Goal: Information Seeking & Learning: Learn about a topic

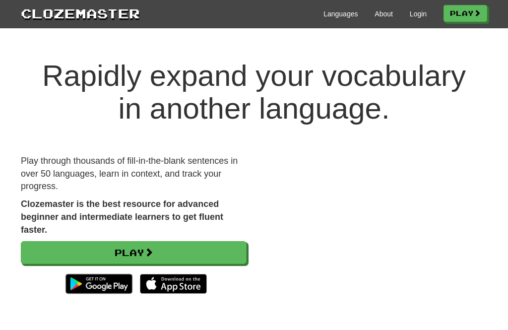
click at [412, 13] on link "Login" at bounding box center [418, 14] width 17 height 10
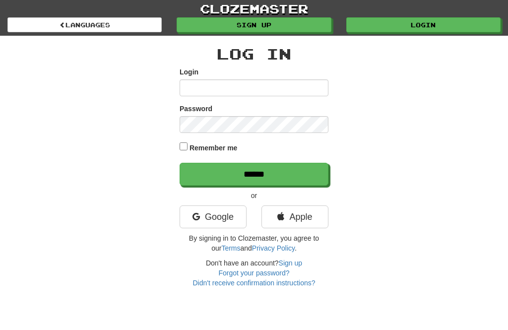
click at [220, 215] on link "Google" at bounding box center [212, 216] width 67 height 23
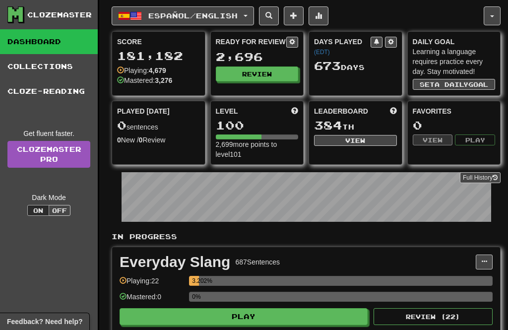
click at [234, 14] on span "Español / English" at bounding box center [192, 15] width 89 height 8
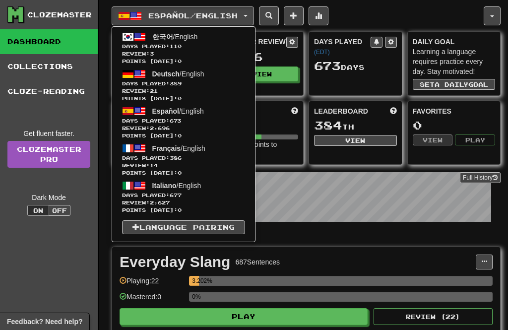
click at [218, 49] on span "Days Played: 110" at bounding box center [183, 46] width 123 height 7
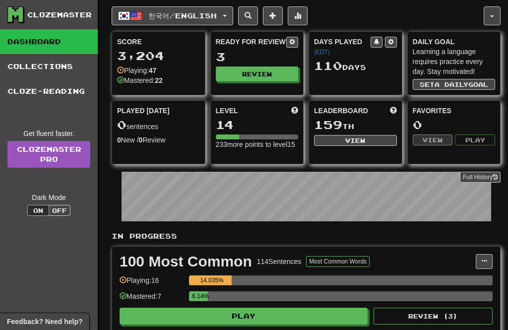
click at [277, 74] on button "Review" at bounding box center [257, 73] width 83 height 15
select select "**"
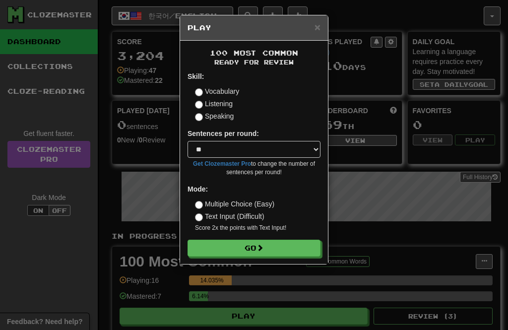
click at [289, 251] on button "Go" at bounding box center [253, 247] width 133 height 17
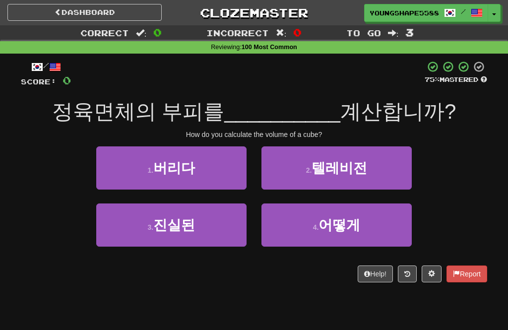
click at [307, 220] on button "4 . 어떻게" at bounding box center [336, 224] width 150 height 43
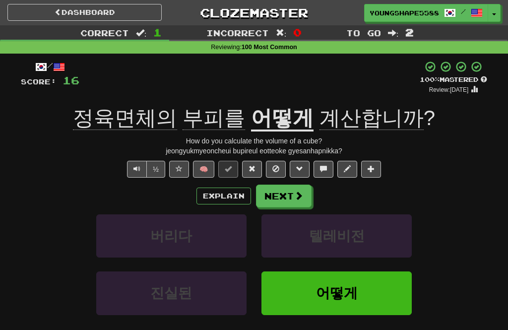
click at [294, 196] on span at bounding box center [298, 195] width 9 height 9
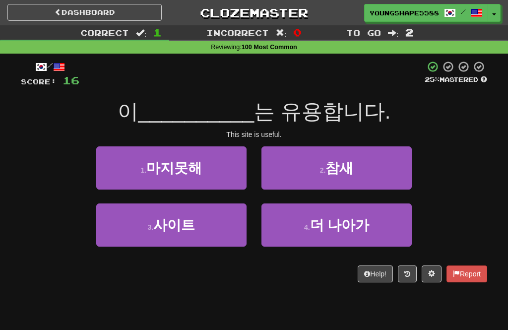
click at [218, 221] on button "3 . 사이트" at bounding box center [171, 224] width 150 height 43
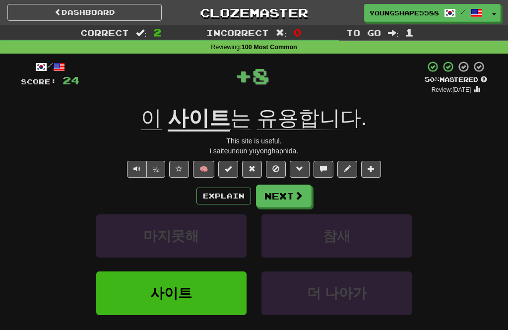
click at [288, 194] on button "Next" at bounding box center [284, 195] width 56 height 23
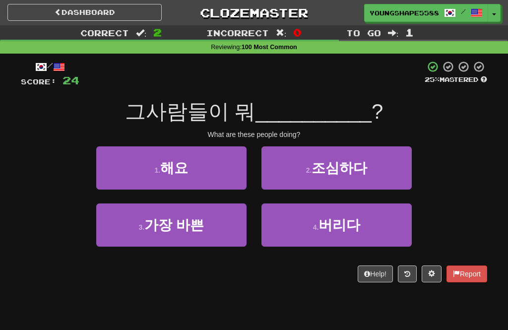
click at [222, 222] on button "3 . 가장 바쁜" at bounding box center [171, 224] width 150 height 43
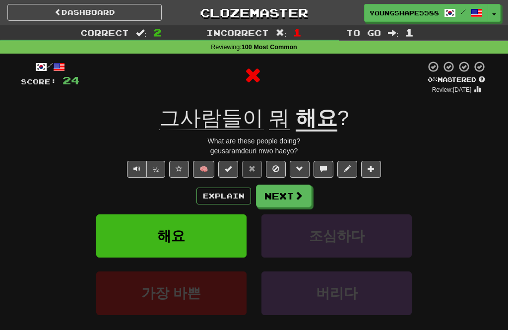
click at [294, 194] on span at bounding box center [298, 195] width 9 height 9
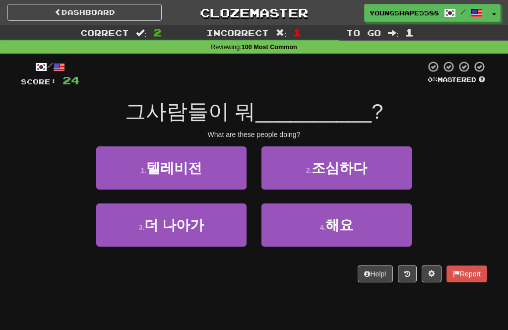
click at [336, 223] on span "해요" at bounding box center [339, 224] width 28 height 15
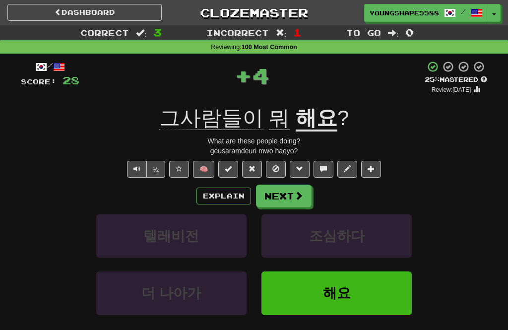
click at [296, 197] on span at bounding box center [298, 195] width 9 height 9
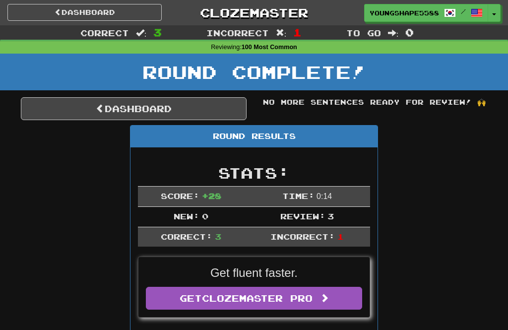
click at [225, 106] on link "Dashboard" at bounding box center [134, 108] width 226 height 23
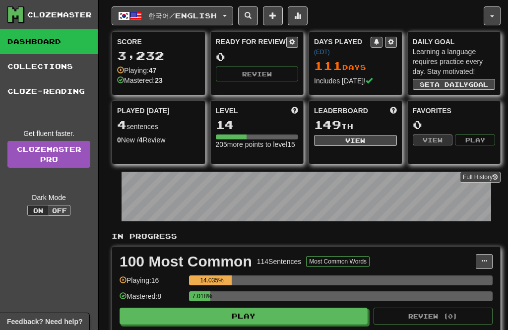
click at [226, 14] on button "한국어 / English" at bounding box center [172, 15] width 121 height 19
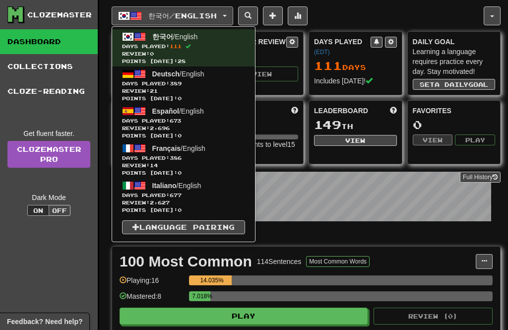
click at [212, 155] on span "Days Played: 386" at bounding box center [183, 157] width 123 height 7
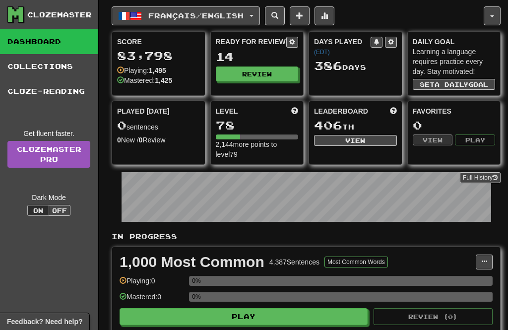
click at [277, 75] on button "Review" at bounding box center [257, 73] width 83 height 15
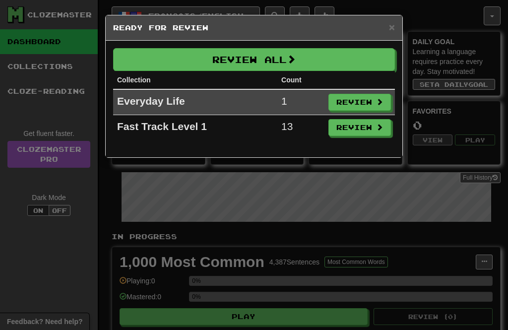
click at [301, 54] on button "Review All" at bounding box center [254, 59] width 282 height 23
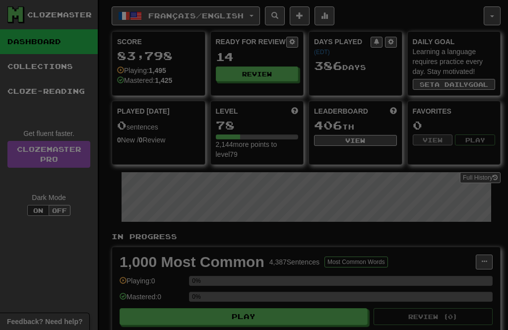
select select "**"
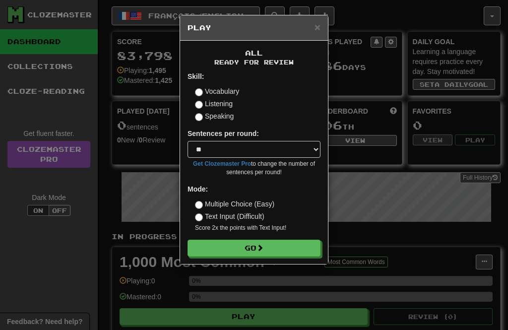
click at [302, 242] on button "Go" at bounding box center [253, 247] width 133 height 17
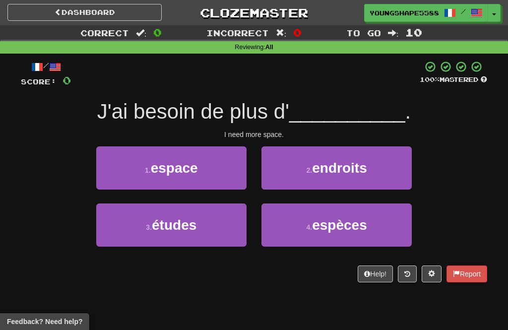
click at [224, 160] on button "1 . espace" at bounding box center [171, 167] width 150 height 43
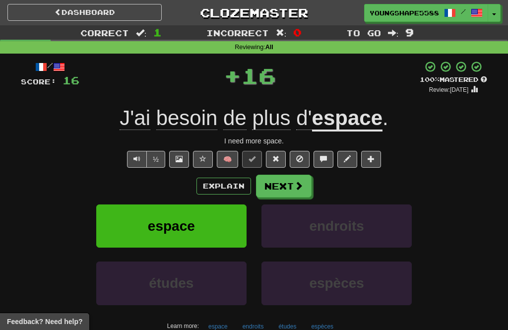
click at [289, 175] on button "Next" at bounding box center [284, 186] width 56 height 23
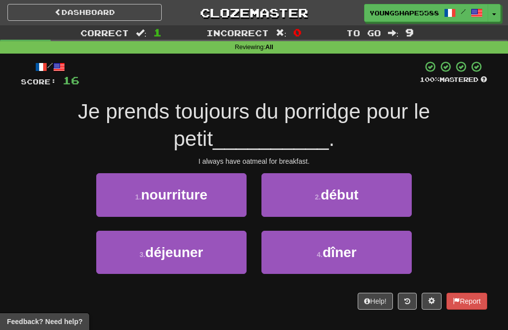
click at [224, 199] on button "1 . nourriture" at bounding box center [171, 194] width 150 height 43
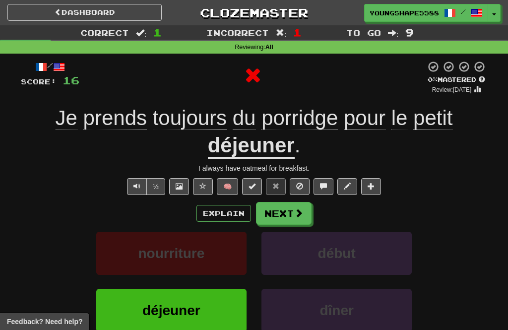
click at [300, 215] on span at bounding box center [298, 212] width 9 height 9
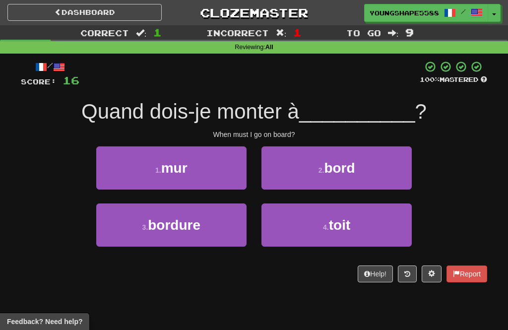
click at [331, 160] on span "bord" at bounding box center [339, 167] width 31 height 15
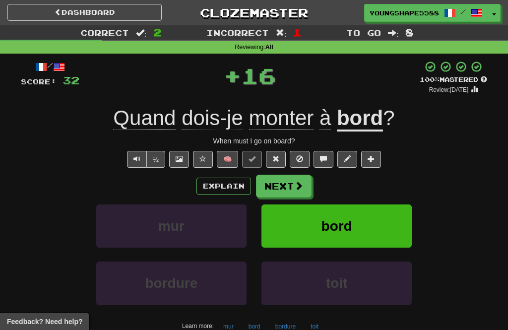
click at [297, 183] on span at bounding box center [298, 185] width 9 height 9
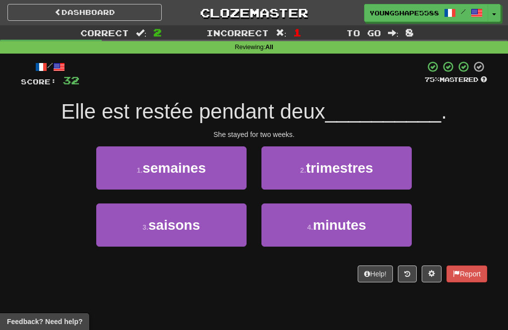
click at [233, 162] on button "1 . semaines" at bounding box center [171, 167] width 150 height 43
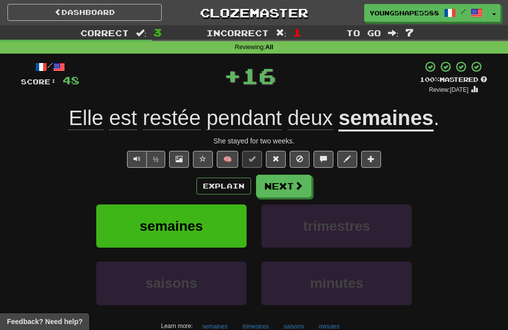
click at [297, 186] on span at bounding box center [298, 185] width 9 height 9
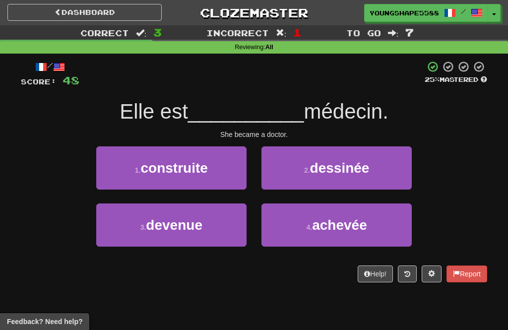
click at [226, 213] on button "3 . devenue" at bounding box center [171, 224] width 150 height 43
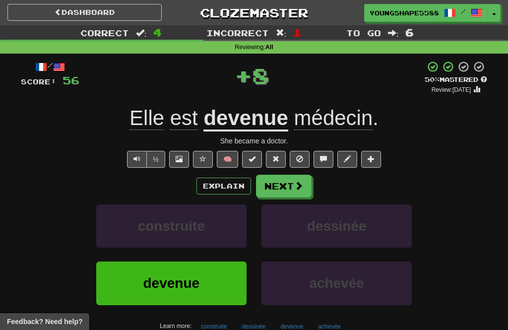
click at [284, 183] on button "Next" at bounding box center [284, 186] width 56 height 23
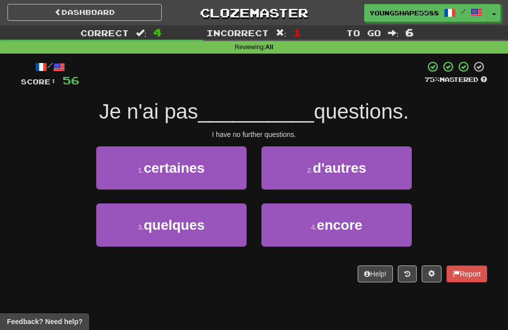
click at [353, 171] on span "d'autres" at bounding box center [340, 167] width 54 height 15
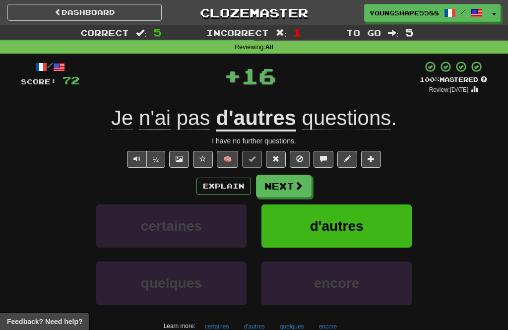
click at [288, 183] on button "Next" at bounding box center [284, 186] width 56 height 23
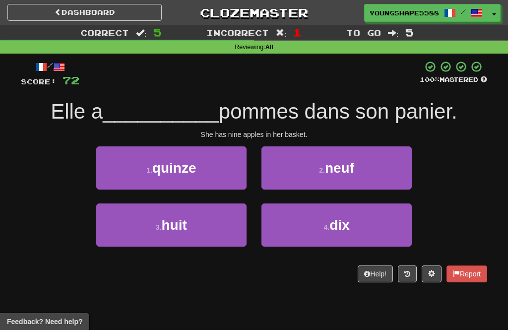
click at [339, 166] on span "neuf" at bounding box center [339, 167] width 29 height 15
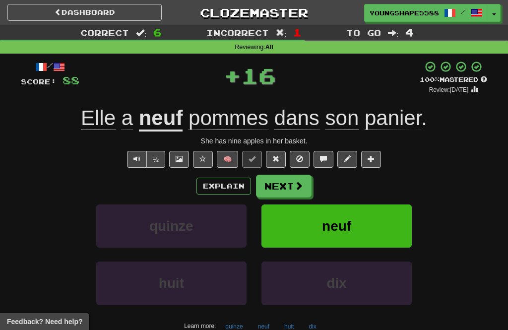
click at [295, 181] on span at bounding box center [298, 185] width 9 height 9
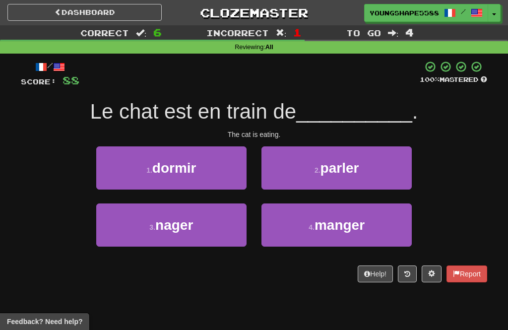
click at [321, 227] on span "manger" at bounding box center [339, 224] width 50 height 15
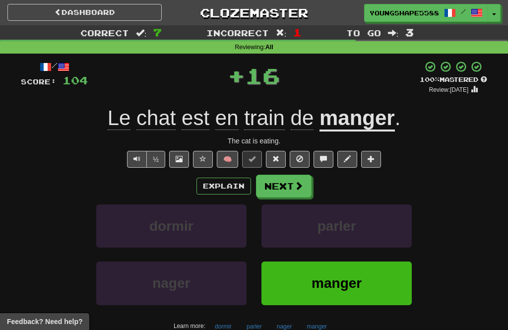
click at [303, 184] on button "Next" at bounding box center [284, 186] width 56 height 23
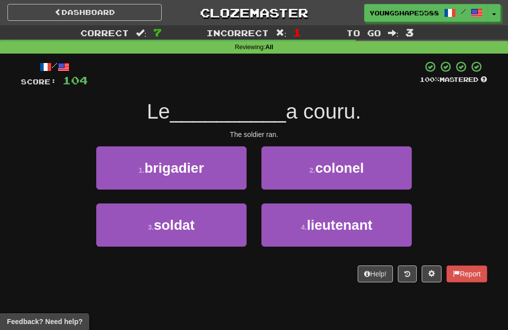
click at [227, 218] on button "3 . soldat" at bounding box center [171, 224] width 150 height 43
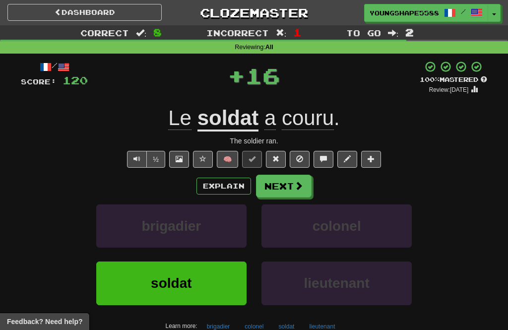
click at [295, 181] on span at bounding box center [298, 185] width 9 height 9
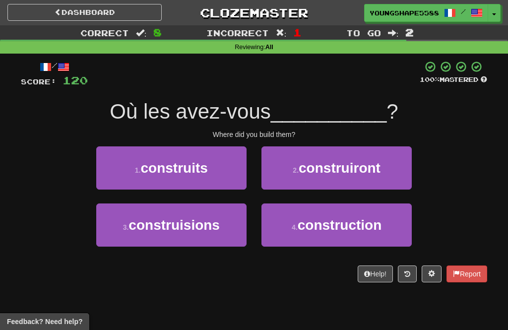
click at [314, 163] on span "construiront" at bounding box center [339, 167] width 82 height 15
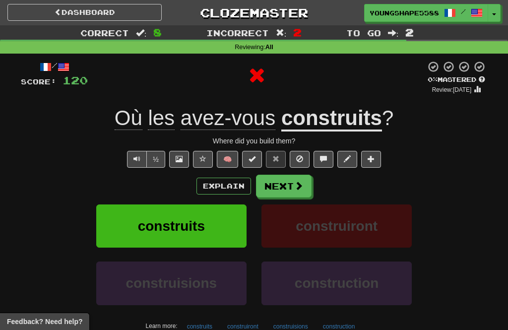
click at [298, 181] on span at bounding box center [298, 185] width 9 height 9
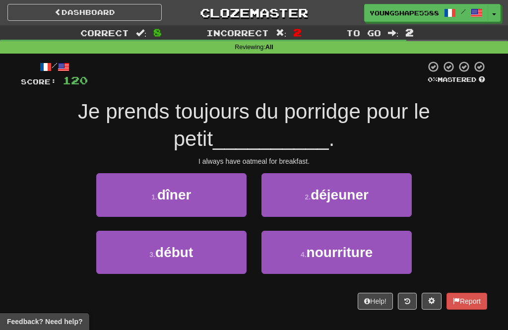
click at [323, 191] on span "déjeuner" at bounding box center [339, 194] width 58 height 15
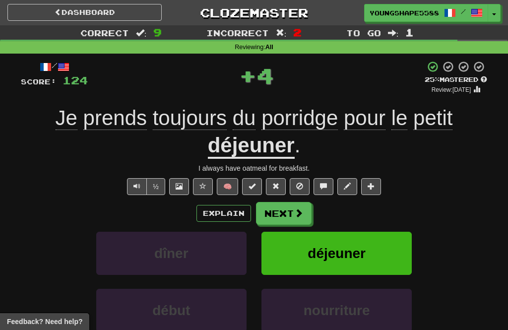
click at [297, 212] on span at bounding box center [298, 212] width 9 height 9
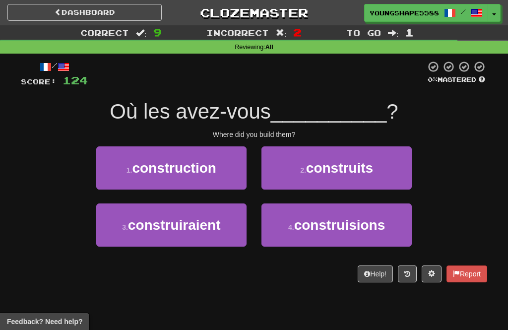
click at [323, 170] on span "construits" at bounding box center [339, 167] width 67 height 15
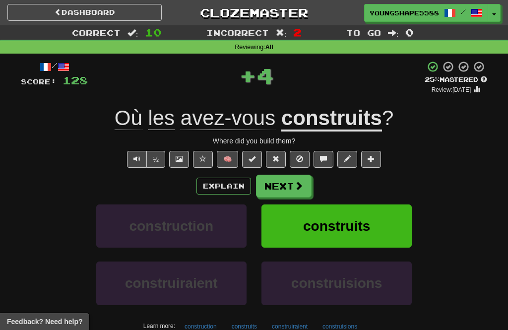
click at [296, 181] on span at bounding box center [298, 185] width 9 height 9
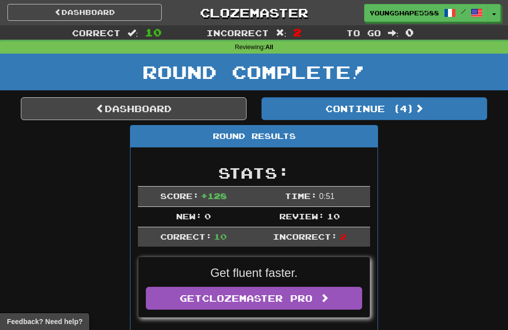
click at [337, 104] on button "Continue ( 4 )" at bounding box center [374, 108] width 226 height 23
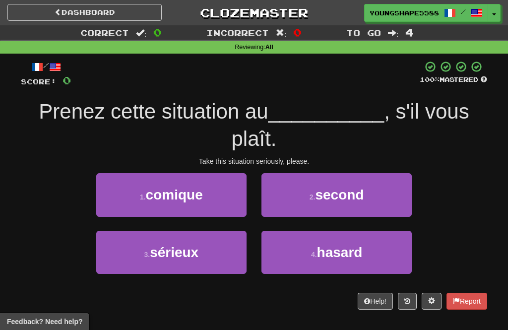
click at [232, 242] on button "3 . sérieux" at bounding box center [171, 252] width 150 height 43
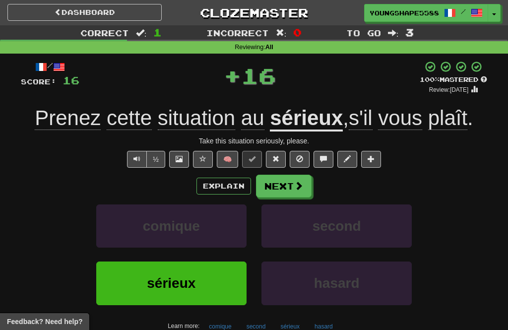
click at [309, 179] on button "Next" at bounding box center [284, 186] width 56 height 23
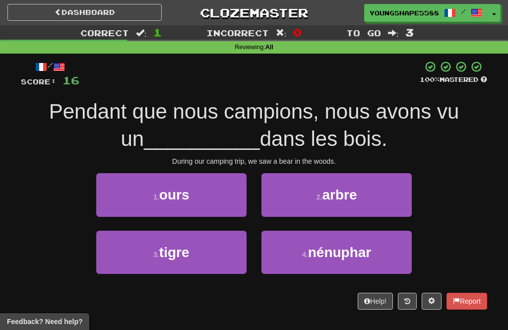
click at [222, 194] on button "1 . ours" at bounding box center [171, 194] width 150 height 43
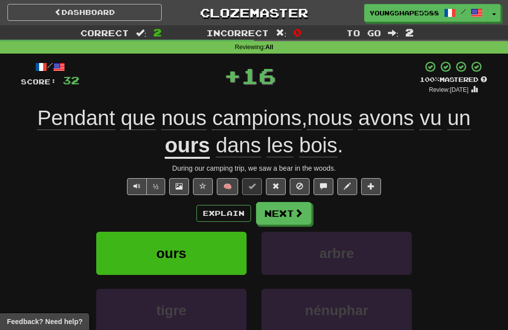
click at [293, 217] on button "Next" at bounding box center [284, 213] width 56 height 23
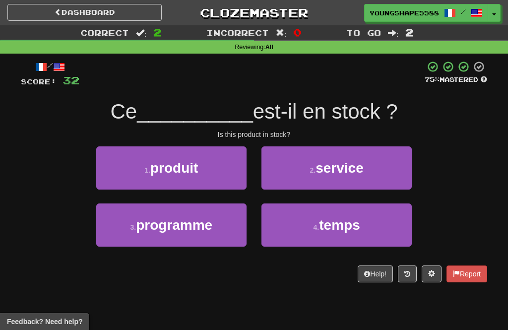
click at [229, 168] on button "1 . produit" at bounding box center [171, 167] width 150 height 43
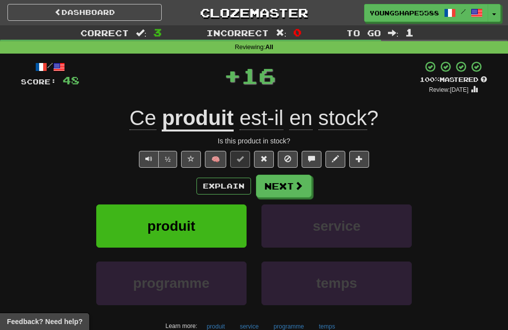
click at [298, 184] on span at bounding box center [298, 185] width 9 height 9
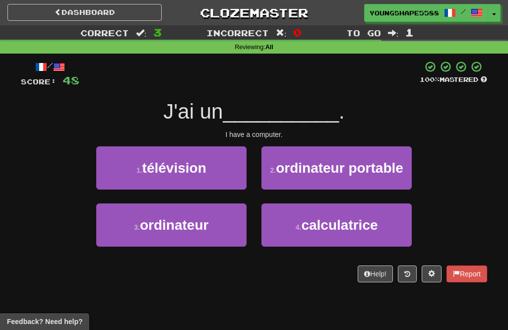
click at [228, 222] on button "3 . ordinateur" at bounding box center [171, 224] width 150 height 43
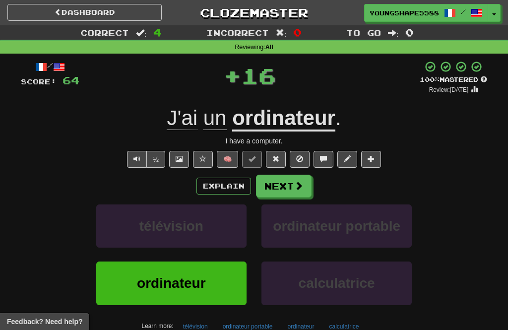
click at [293, 182] on button "Next" at bounding box center [284, 186] width 56 height 23
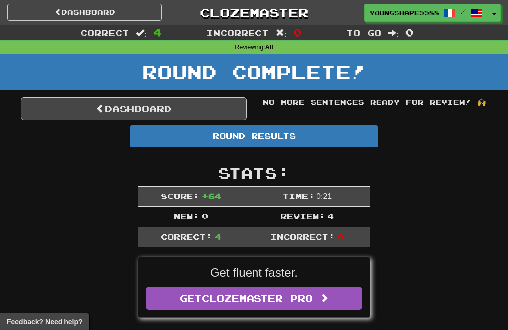
click at [217, 107] on link "Dashboard" at bounding box center [134, 108] width 226 height 23
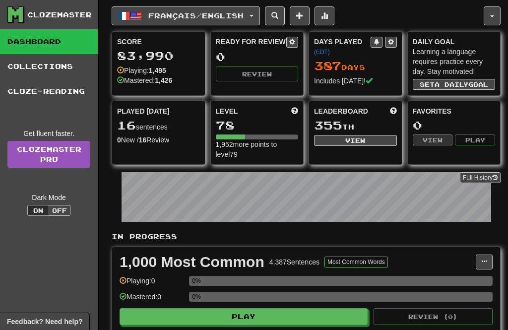
click at [230, 17] on span "Français / English" at bounding box center [195, 15] width 95 height 8
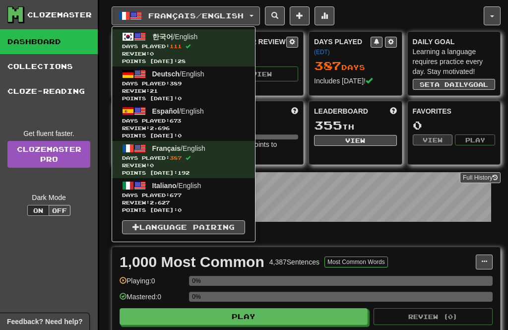
click at [231, 85] on span "Days Played: 389" at bounding box center [183, 83] width 123 height 7
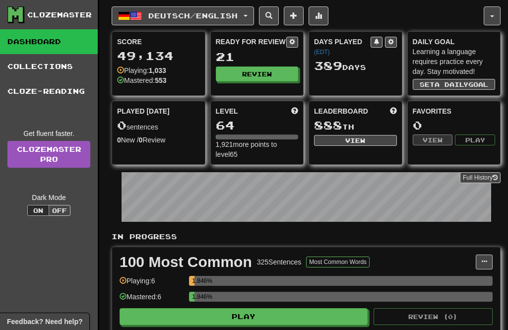
scroll to position [1, 0]
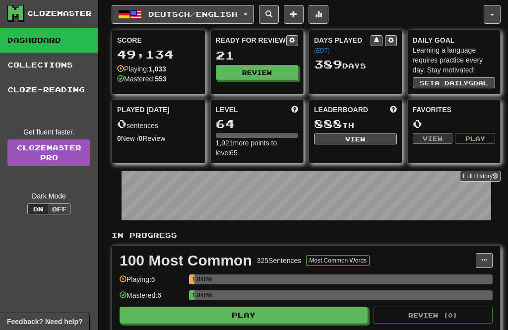
click at [280, 70] on button "Review" at bounding box center [257, 72] width 83 height 15
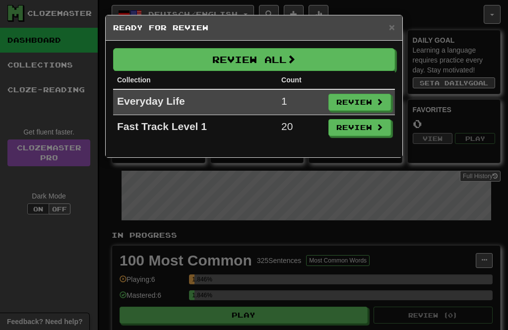
click at [320, 63] on button "Review All" at bounding box center [254, 59] width 282 height 23
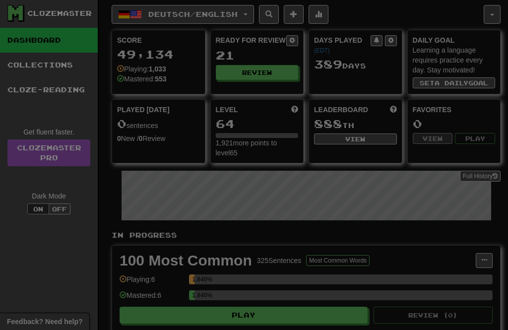
select select "**"
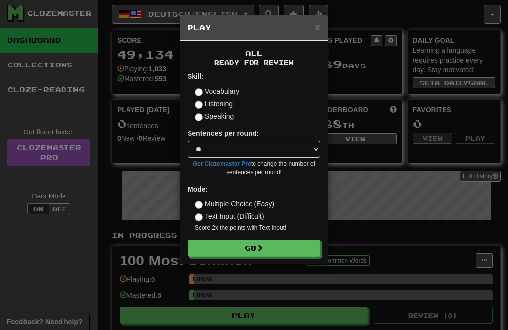
click at [289, 246] on button "Go" at bounding box center [253, 247] width 133 height 17
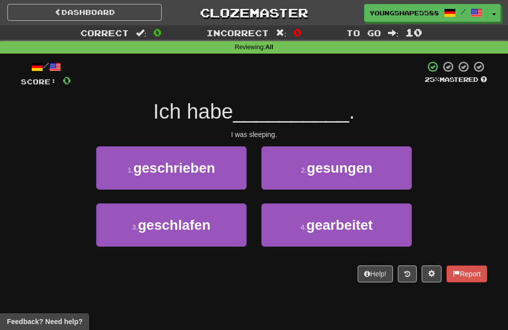
click at [236, 167] on button "1 . geschrieben" at bounding box center [171, 167] width 150 height 43
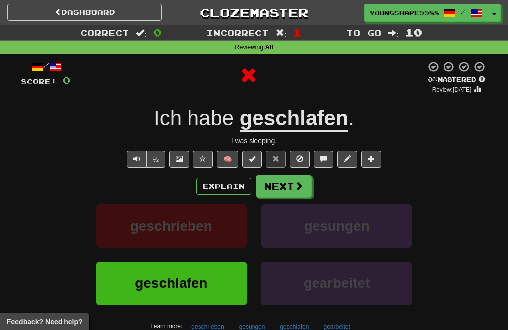
click at [297, 182] on span at bounding box center [298, 185] width 9 height 9
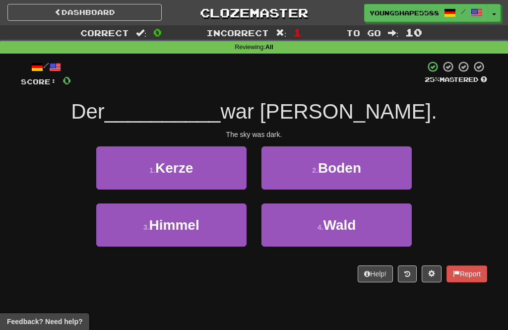
click at [225, 218] on button "3 . Himmel" at bounding box center [171, 224] width 150 height 43
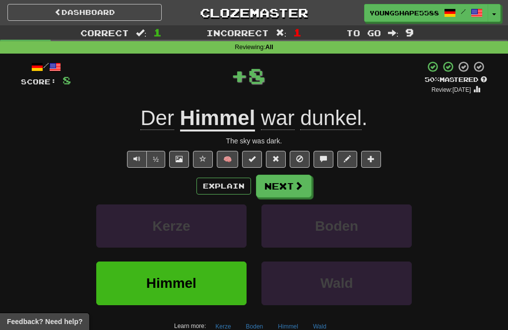
click at [293, 183] on button "Next" at bounding box center [284, 186] width 56 height 23
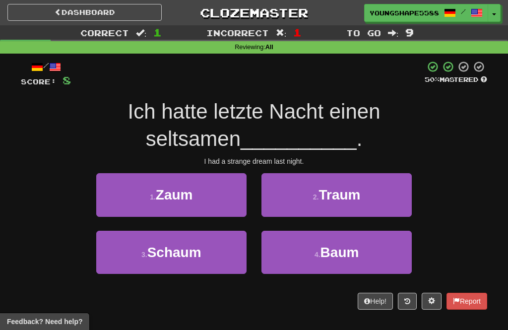
click at [357, 67] on div at bounding box center [248, 73] width 354 height 27
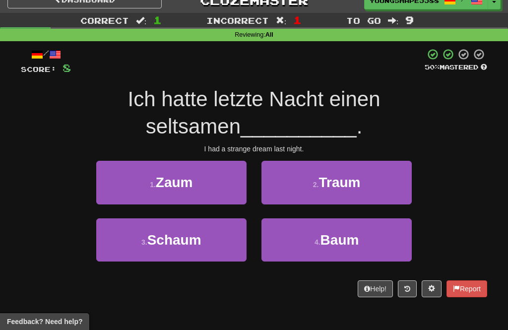
click at [230, 233] on button "3 . Schaum" at bounding box center [171, 239] width 150 height 43
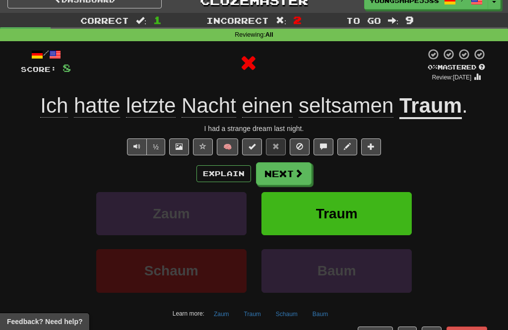
click at [295, 177] on span at bounding box center [298, 173] width 9 height 9
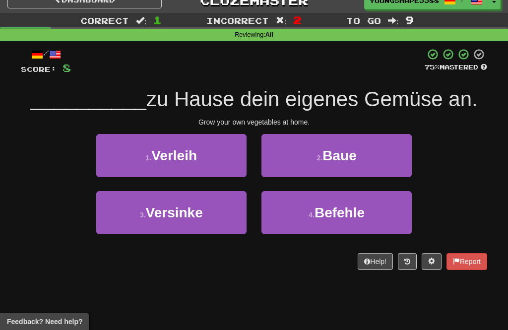
click at [359, 150] on button "2 . Baue" at bounding box center [336, 155] width 150 height 43
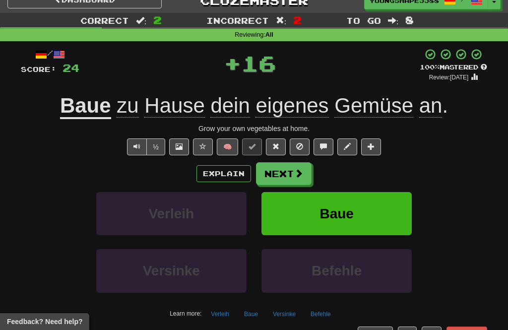
click at [294, 165] on button "Next" at bounding box center [284, 173] width 56 height 23
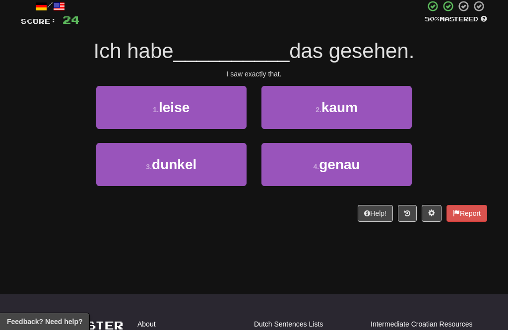
scroll to position [60, 0]
click at [229, 165] on button "3 . dunkel" at bounding box center [171, 164] width 150 height 43
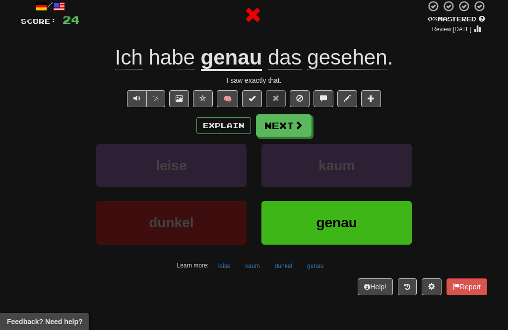
click at [292, 119] on button "Next" at bounding box center [284, 125] width 56 height 23
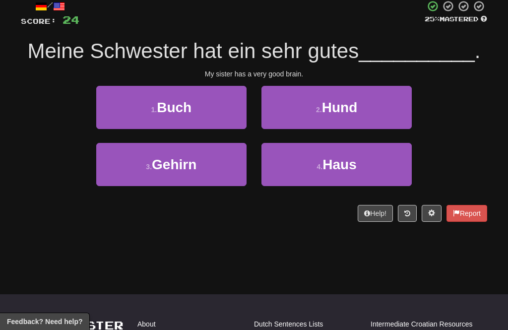
click at [231, 109] on button "1 . Buch" at bounding box center [171, 107] width 150 height 43
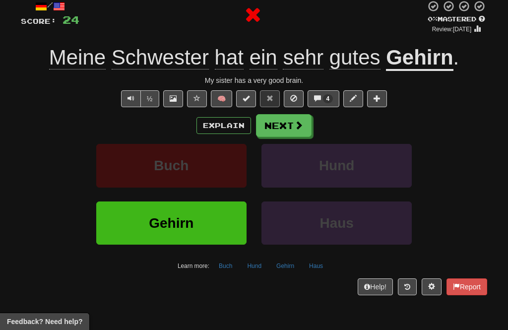
click at [295, 126] on span at bounding box center [298, 124] width 9 height 9
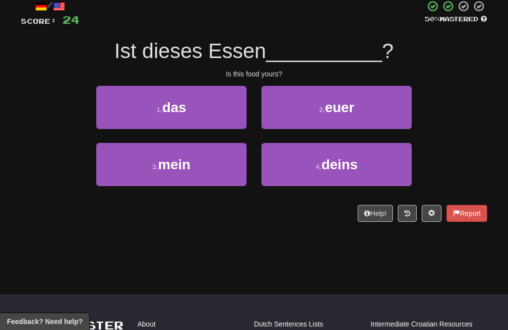
click at [223, 109] on button "1 . das" at bounding box center [171, 107] width 150 height 43
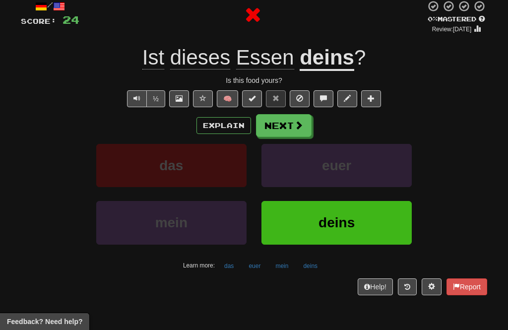
click at [293, 131] on button "Next" at bounding box center [284, 125] width 56 height 23
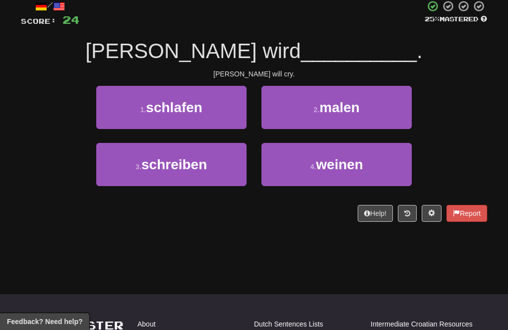
click at [231, 158] on button "3 . schreiben" at bounding box center [171, 164] width 150 height 43
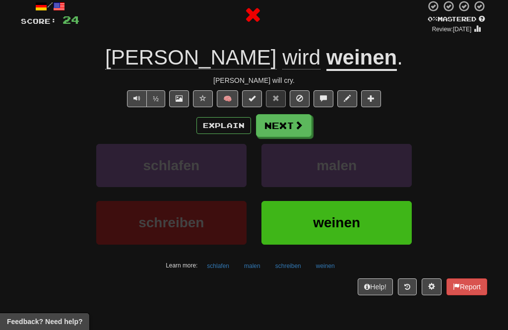
click at [296, 120] on span at bounding box center [298, 124] width 9 height 9
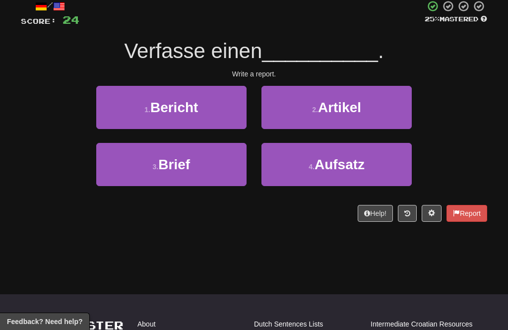
click at [226, 164] on button "3 . Brief" at bounding box center [171, 164] width 150 height 43
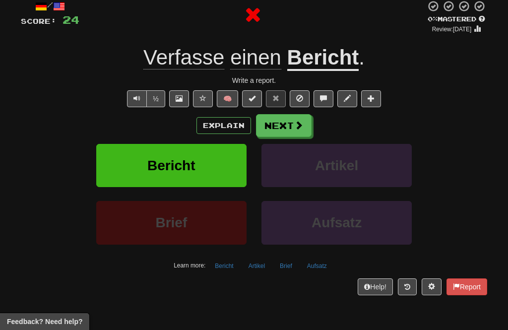
click at [294, 124] on span at bounding box center [298, 124] width 9 height 9
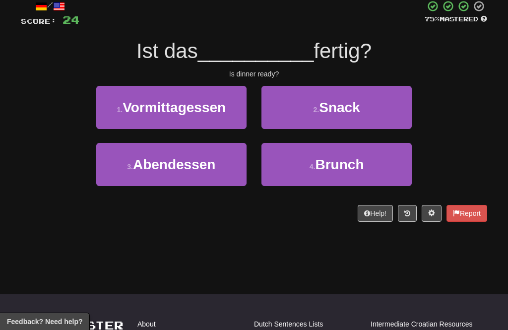
click at [224, 169] on button "3 . Abendessen" at bounding box center [171, 164] width 150 height 43
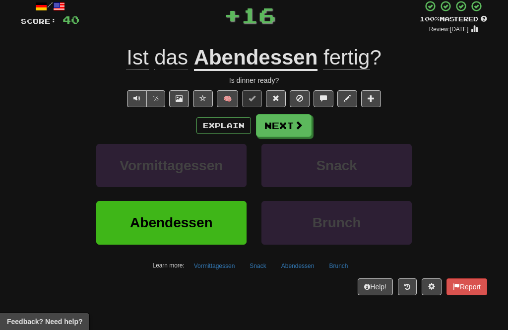
click at [297, 126] on span at bounding box center [298, 124] width 9 height 9
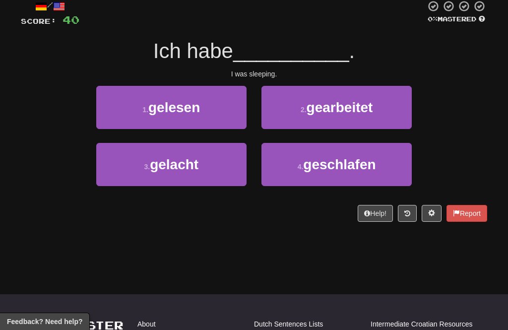
click at [338, 163] on span "geschlafen" at bounding box center [339, 164] width 72 height 15
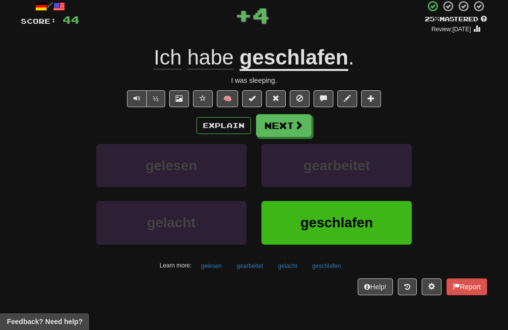
click at [295, 124] on span at bounding box center [298, 124] width 9 height 9
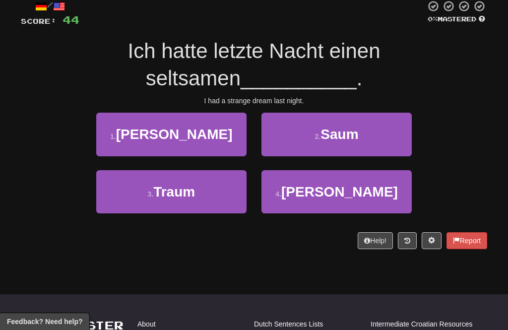
click at [223, 187] on button "3 . Traum" at bounding box center [171, 191] width 150 height 43
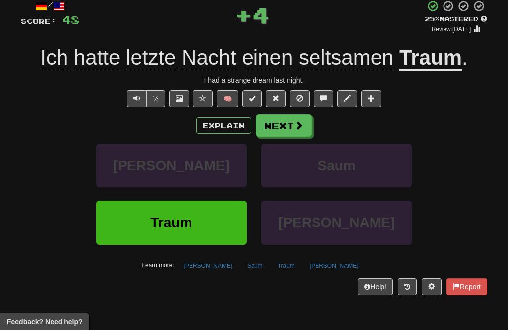
click at [290, 124] on button "Next" at bounding box center [284, 125] width 56 height 23
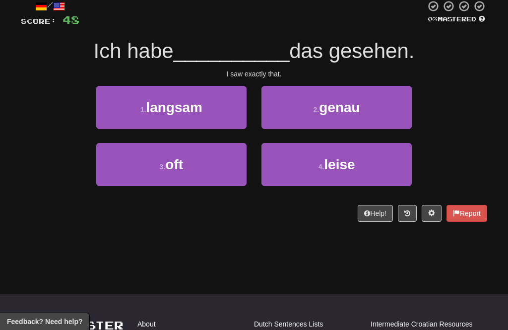
click at [330, 121] on button "2 . genau" at bounding box center [336, 107] width 150 height 43
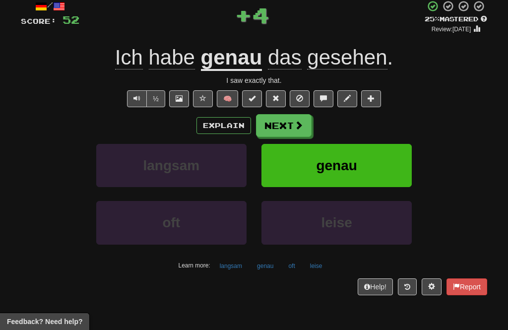
click at [281, 131] on button "Next" at bounding box center [284, 125] width 56 height 23
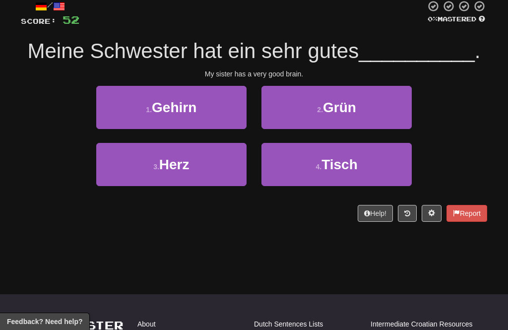
click at [227, 111] on button "1 . Gehirn" at bounding box center [171, 107] width 150 height 43
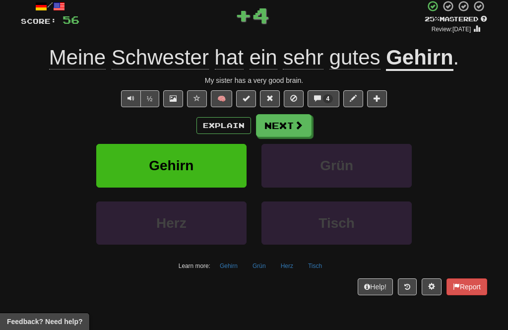
click at [295, 124] on span at bounding box center [298, 124] width 9 height 9
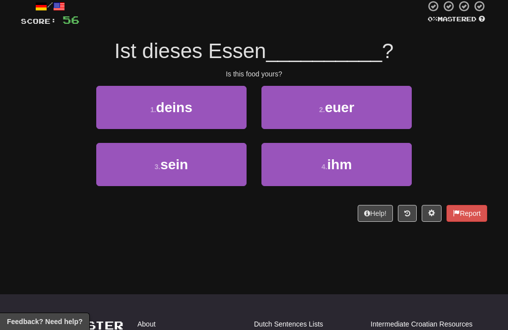
click at [228, 107] on button "1 . deins" at bounding box center [171, 107] width 150 height 43
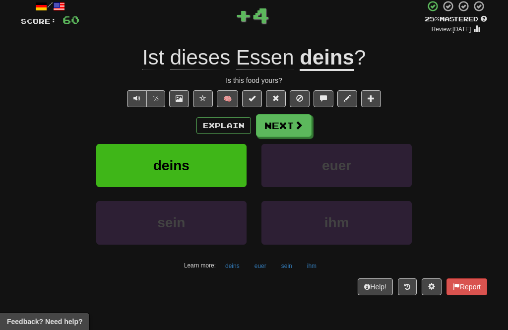
click at [292, 126] on button "Next" at bounding box center [284, 125] width 56 height 23
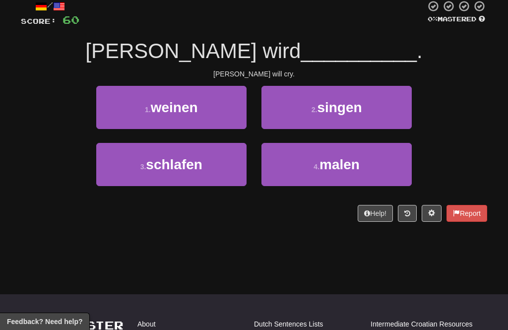
click at [237, 108] on button "1 . weinen" at bounding box center [171, 107] width 150 height 43
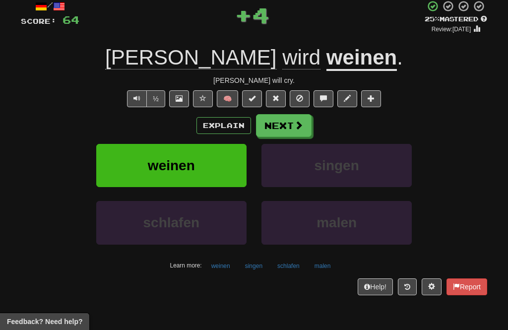
click at [298, 127] on span at bounding box center [298, 124] width 9 height 9
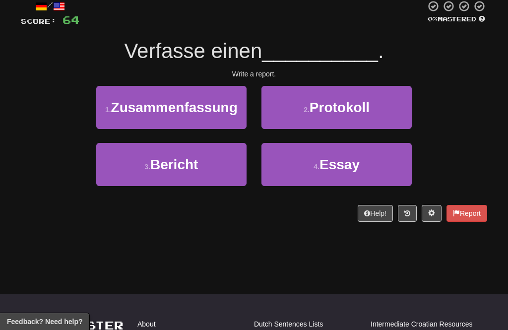
click at [224, 163] on button "3 . Bericht" at bounding box center [171, 164] width 150 height 43
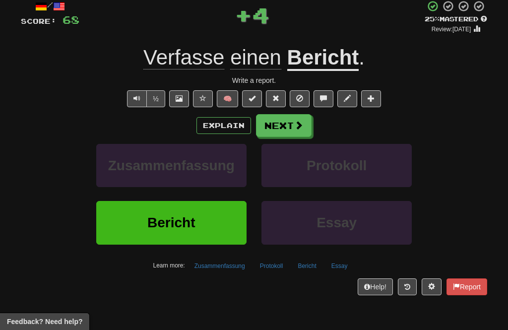
click at [306, 125] on button "Next" at bounding box center [284, 125] width 56 height 23
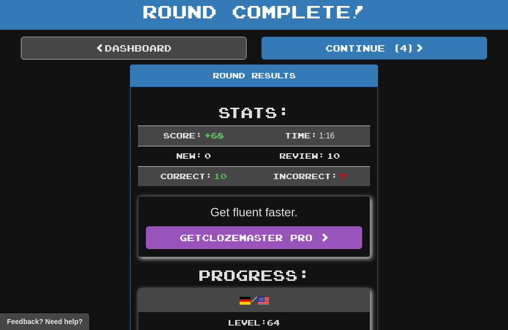
click at [395, 51] on button "Continue ( 4 )" at bounding box center [374, 48] width 226 height 23
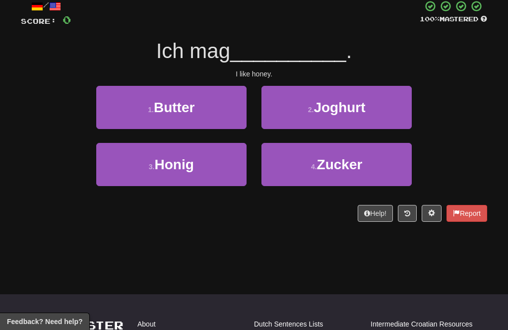
click at [225, 163] on button "3 . Honig" at bounding box center [171, 164] width 150 height 43
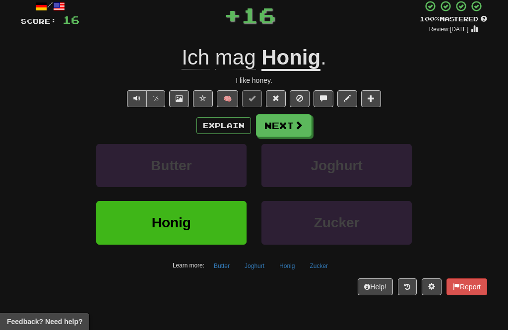
click at [296, 121] on span at bounding box center [298, 124] width 9 height 9
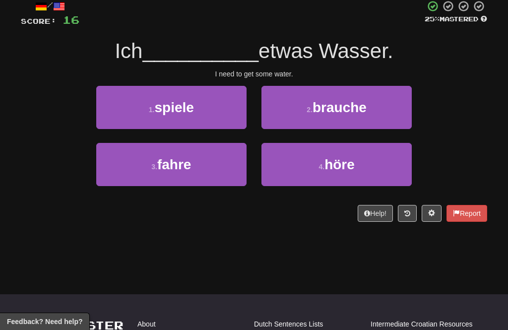
click at [231, 155] on button "3 . fahre" at bounding box center [171, 164] width 150 height 43
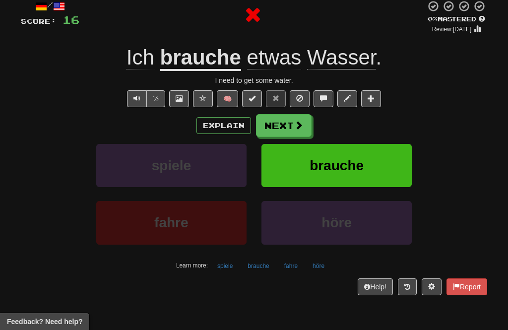
click at [294, 124] on span at bounding box center [298, 124] width 9 height 9
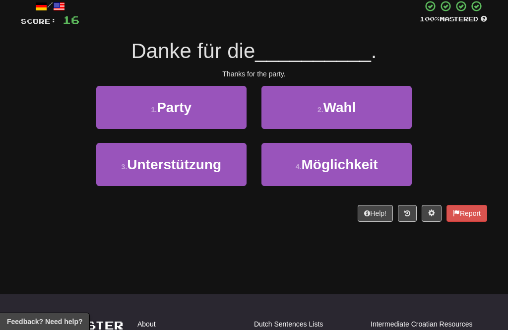
click at [220, 114] on button "1 . Party" at bounding box center [171, 107] width 150 height 43
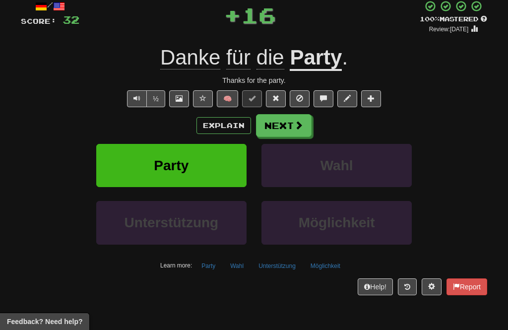
click at [292, 125] on button "Next" at bounding box center [284, 125] width 56 height 23
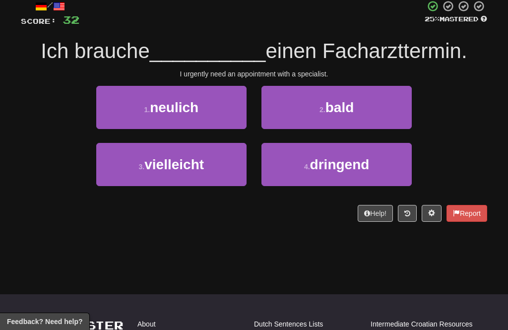
click at [312, 164] on span "dringend" at bounding box center [339, 164] width 59 height 15
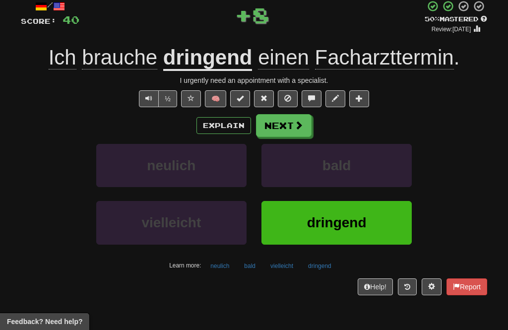
click at [299, 124] on span at bounding box center [298, 124] width 9 height 9
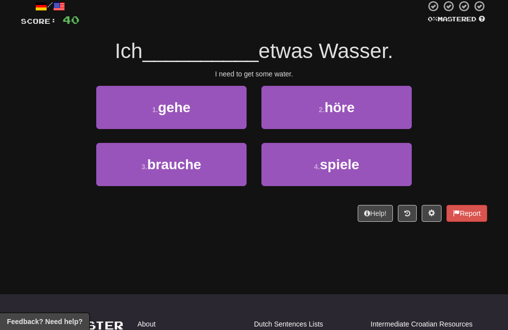
click at [234, 161] on button "3 . brauche" at bounding box center [171, 164] width 150 height 43
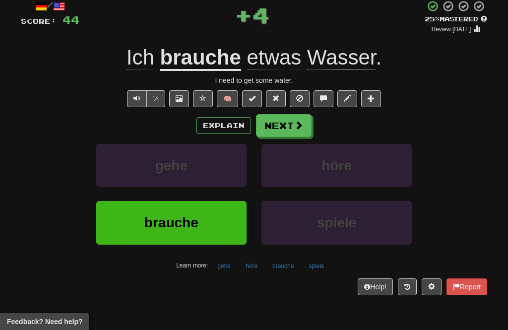
click at [287, 119] on button "Next" at bounding box center [284, 125] width 56 height 23
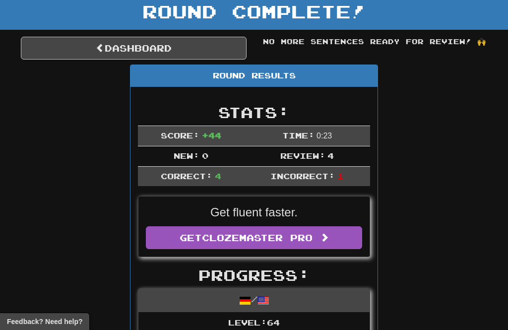
click at [227, 47] on link "Dashboard" at bounding box center [134, 48] width 226 height 23
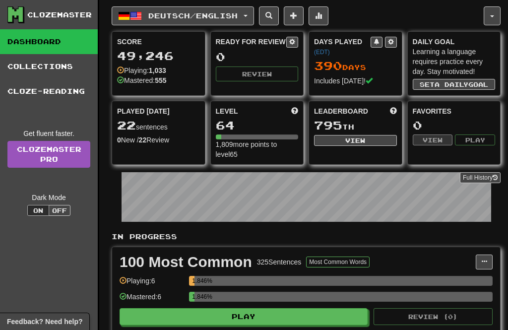
click at [249, 15] on button "Deutsch / English" at bounding box center [183, 15] width 142 height 19
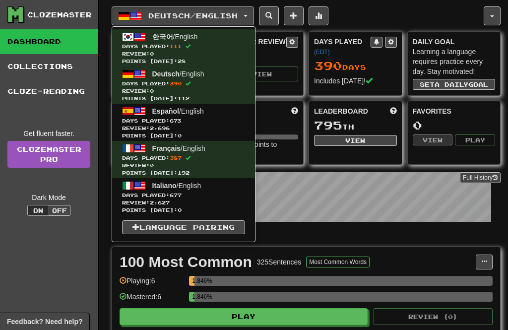
click at [228, 197] on span "Days Played: 677" at bounding box center [183, 194] width 123 height 7
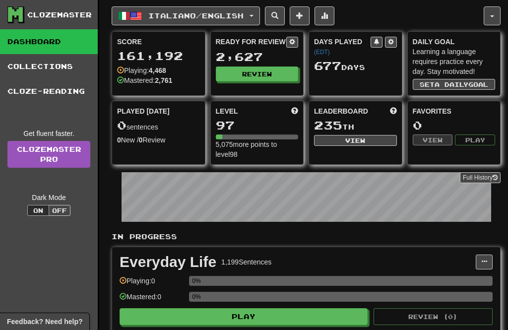
click at [261, 74] on button "Review" at bounding box center [257, 73] width 83 height 15
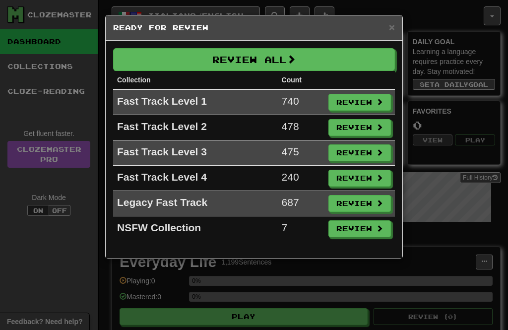
click at [256, 60] on button "Review All" at bounding box center [254, 59] width 282 height 23
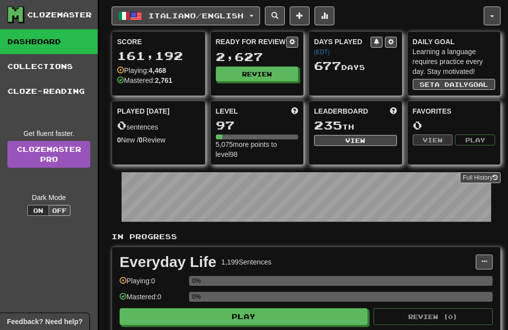
select select "**"
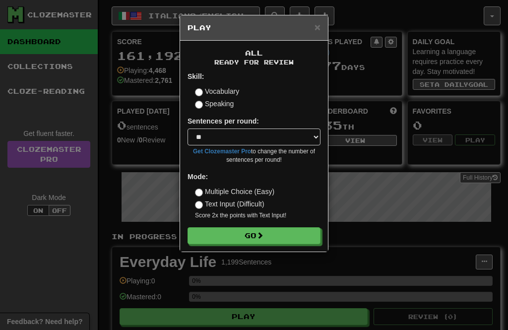
click at [288, 235] on button "Go" at bounding box center [253, 235] width 133 height 17
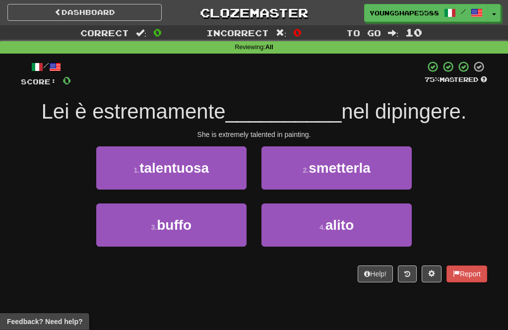
scroll to position [12, 0]
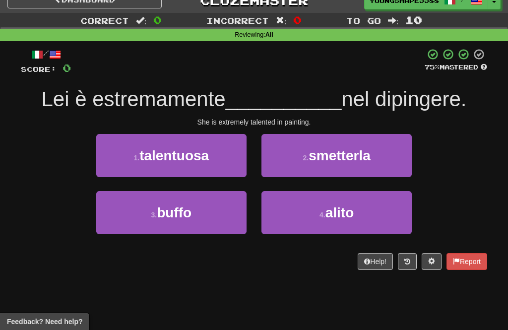
click at [228, 159] on button "1 . talentuosa" at bounding box center [171, 155] width 150 height 43
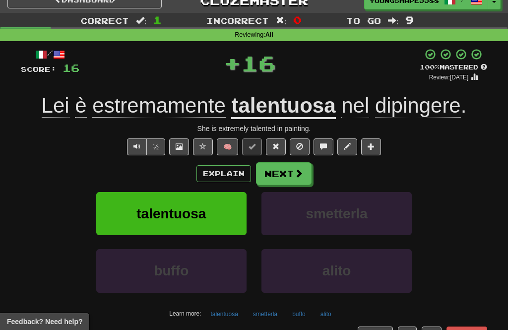
click at [286, 170] on button "Next" at bounding box center [284, 173] width 56 height 23
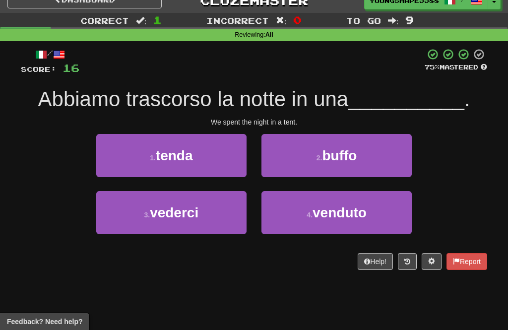
click at [227, 160] on button "1 . tenda" at bounding box center [171, 155] width 150 height 43
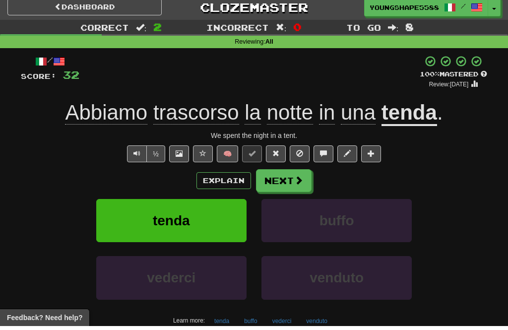
scroll to position [0, 0]
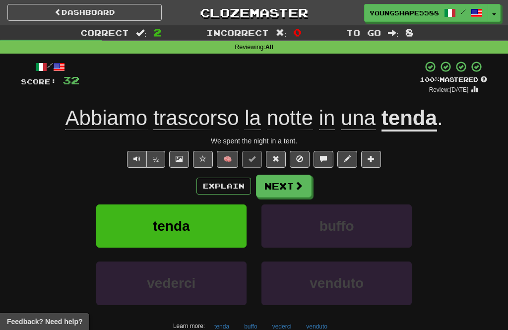
click at [281, 182] on button "Next" at bounding box center [284, 186] width 56 height 23
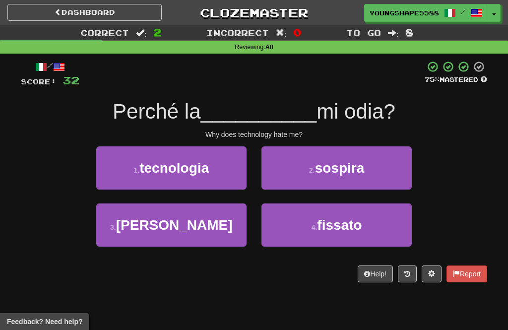
click at [223, 168] on button "1 . tecnologia" at bounding box center [171, 167] width 150 height 43
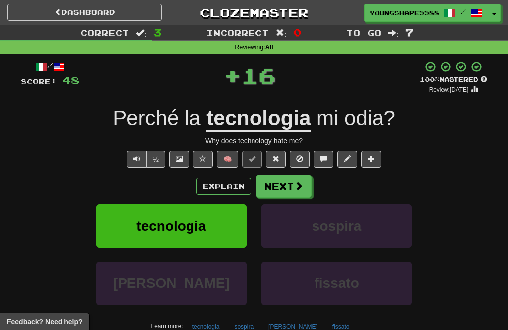
click at [297, 183] on span at bounding box center [298, 185] width 9 height 9
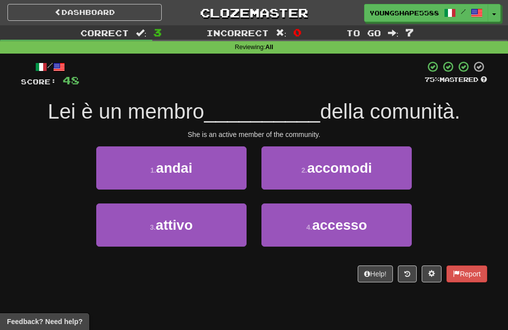
click at [231, 223] on button "3 . attivo" at bounding box center [171, 224] width 150 height 43
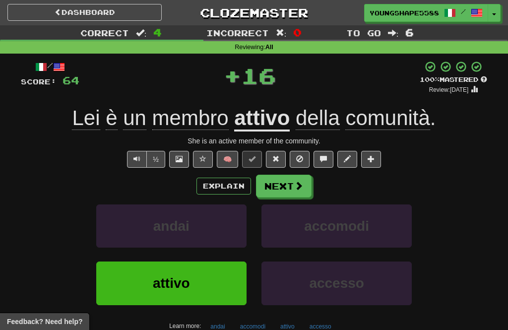
click at [291, 190] on button "Next" at bounding box center [284, 186] width 56 height 23
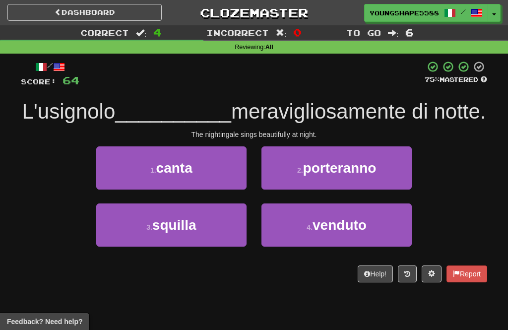
click at [217, 189] on button "1 . canta" at bounding box center [171, 167] width 150 height 43
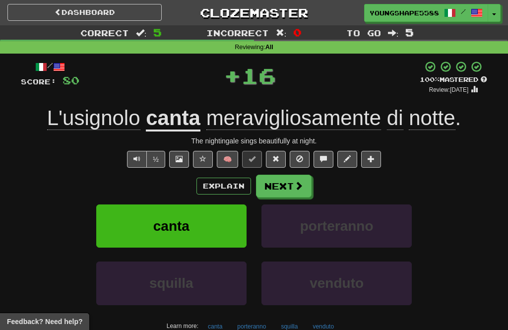
click at [287, 185] on button "Next" at bounding box center [284, 186] width 56 height 23
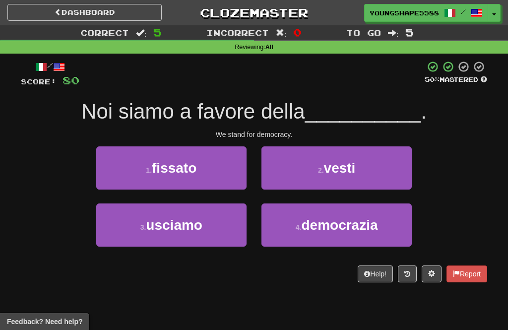
click at [328, 228] on span "democrazia" at bounding box center [339, 224] width 76 height 15
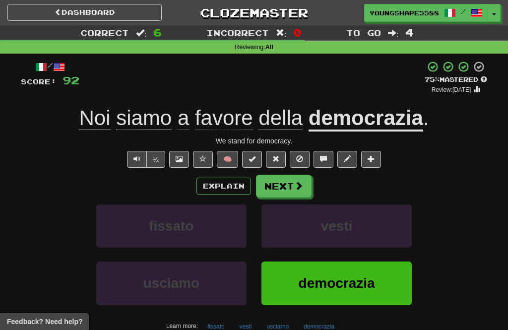
click at [291, 187] on button "Next" at bounding box center [284, 186] width 56 height 23
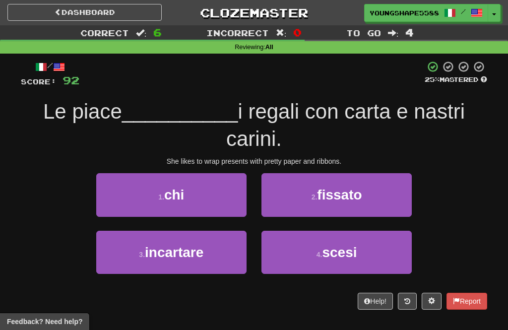
click at [321, 251] on small "4 ." at bounding box center [319, 254] width 6 height 8
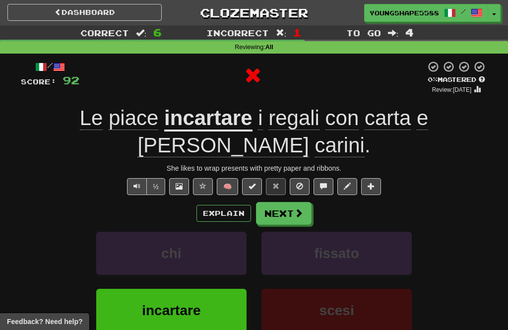
click at [285, 202] on button "Next" at bounding box center [284, 213] width 56 height 23
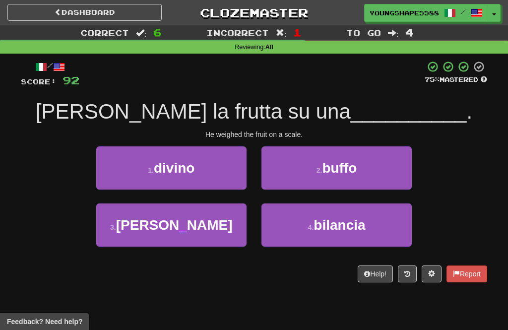
click at [325, 235] on button "4 . bilancia" at bounding box center [336, 224] width 150 height 43
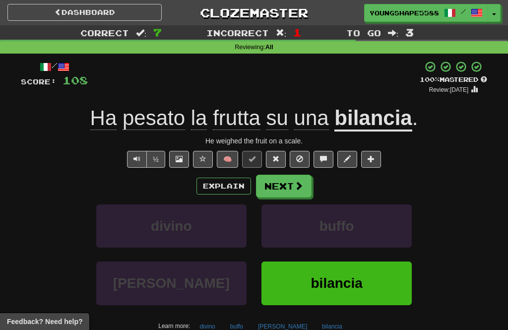
click at [289, 185] on button "Next" at bounding box center [284, 186] width 56 height 23
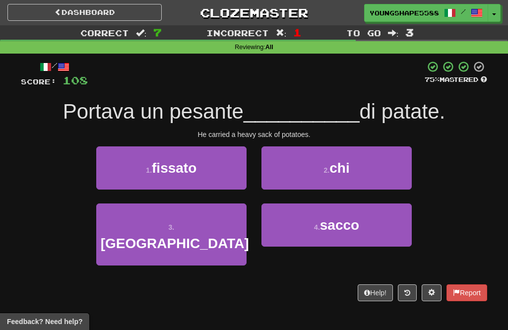
click at [324, 214] on button "4 . sacco" at bounding box center [336, 224] width 150 height 43
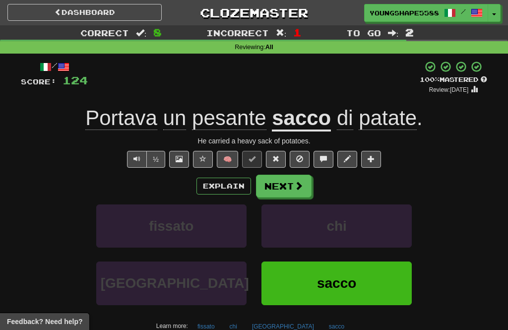
click at [294, 186] on span at bounding box center [298, 185] width 9 height 9
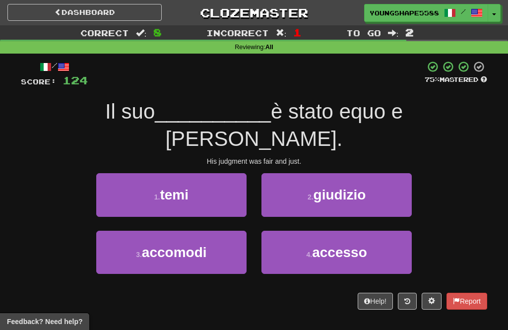
click at [327, 187] on span "giudizio" at bounding box center [339, 194] width 53 height 15
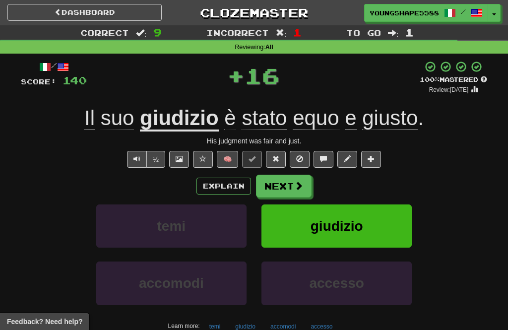
click at [288, 183] on button "Next" at bounding box center [284, 186] width 56 height 23
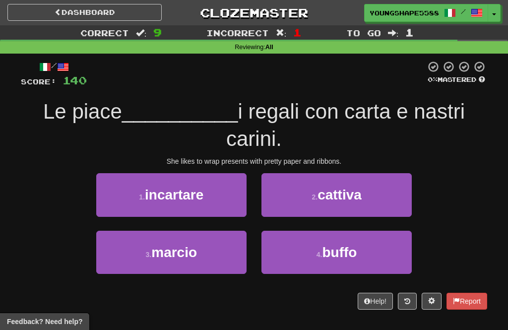
click at [220, 195] on button "1 . incartare" at bounding box center [171, 194] width 150 height 43
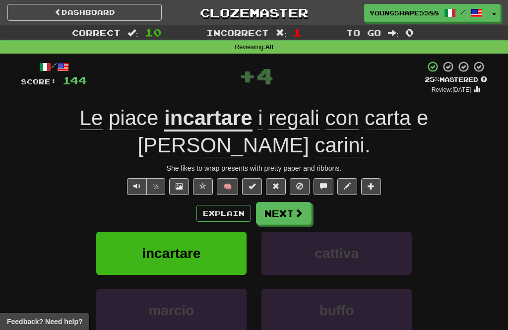
click at [291, 216] on button "Next" at bounding box center [284, 213] width 56 height 23
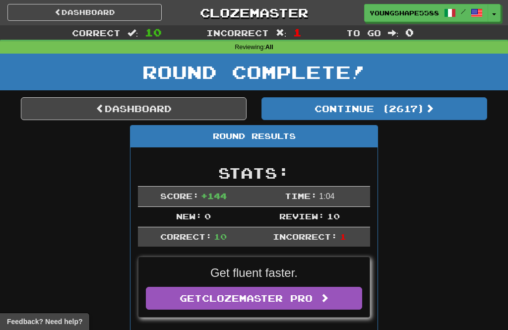
click at [385, 106] on button "Continue ( 2617 )" at bounding box center [374, 108] width 226 height 23
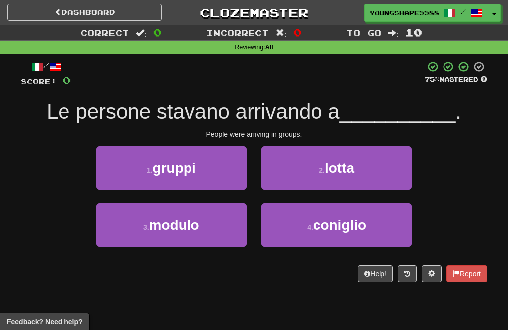
click at [226, 175] on button "1 . gruppi" at bounding box center [171, 167] width 150 height 43
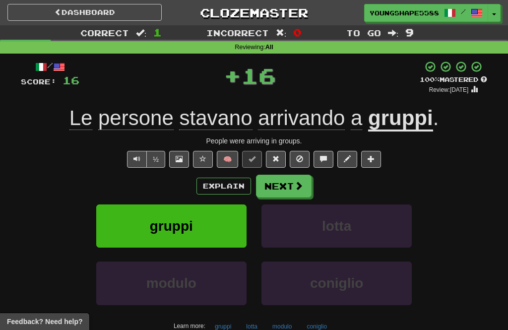
click at [282, 183] on button "Next" at bounding box center [284, 186] width 56 height 23
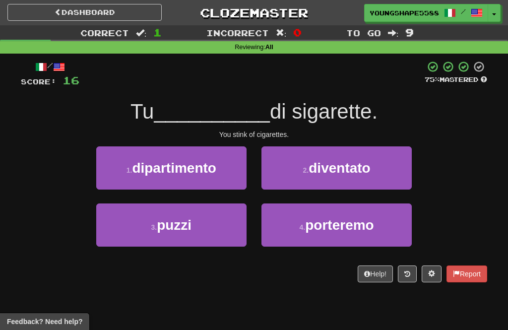
click at [226, 219] on button "3 . puzzi" at bounding box center [171, 224] width 150 height 43
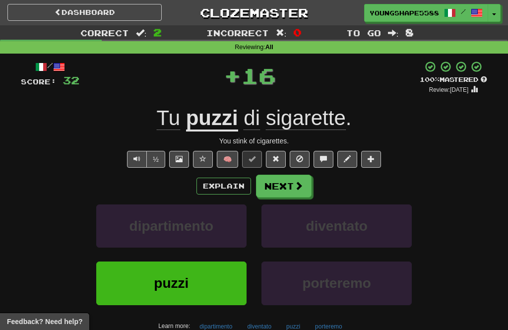
click at [277, 177] on button "Next" at bounding box center [284, 186] width 56 height 23
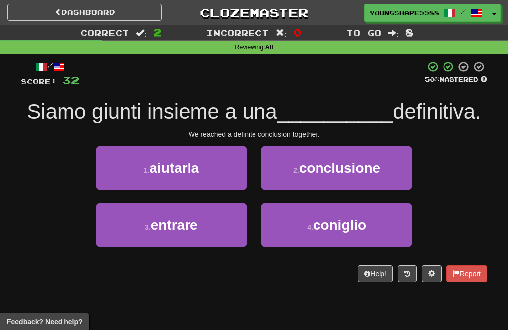
click at [337, 170] on span "conclusione" at bounding box center [339, 167] width 81 height 15
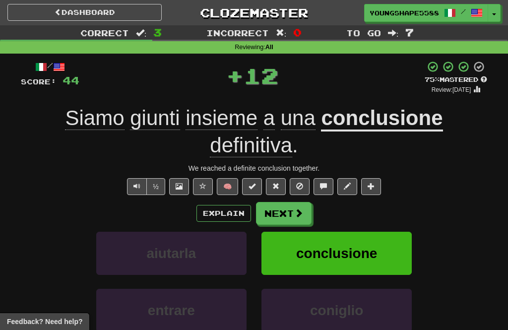
click at [278, 211] on button "Next" at bounding box center [284, 213] width 56 height 23
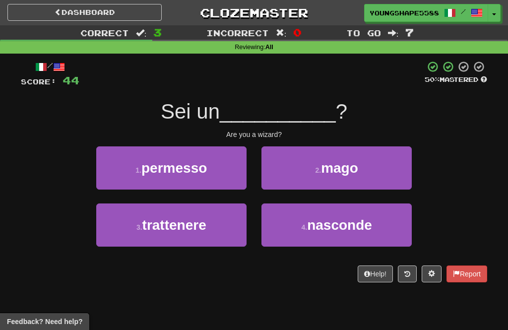
click at [340, 161] on span "mago" at bounding box center [339, 167] width 37 height 15
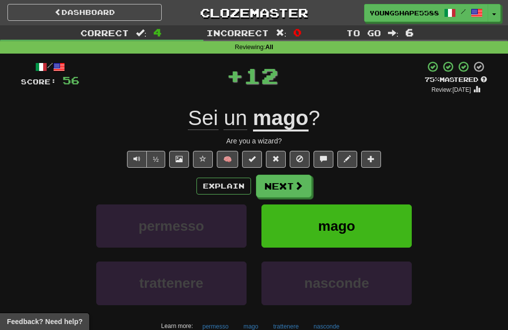
click at [301, 186] on span at bounding box center [298, 185] width 9 height 9
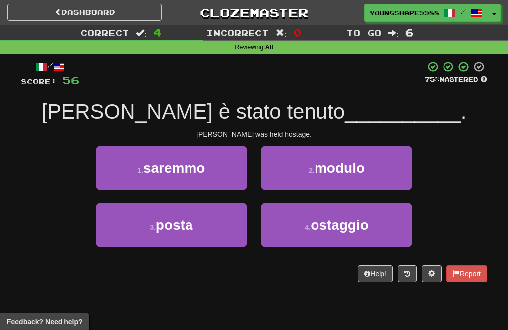
click at [307, 229] on small "4 ." at bounding box center [307, 227] width 6 height 8
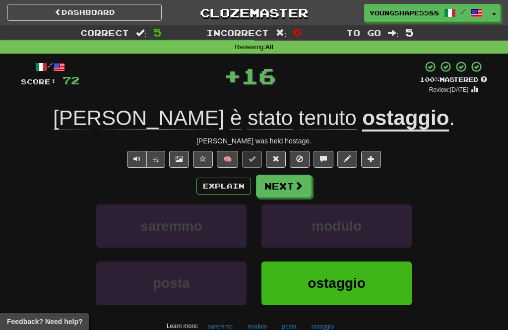
click at [303, 179] on button "Next" at bounding box center [284, 186] width 56 height 23
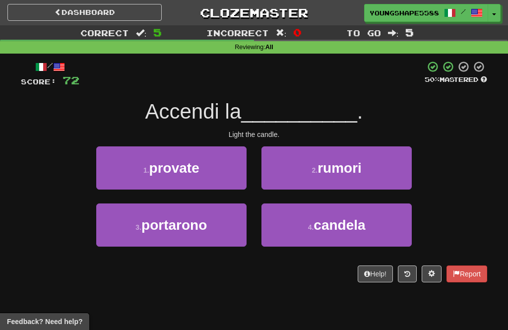
click at [309, 227] on small "4 ." at bounding box center [311, 227] width 6 height 8
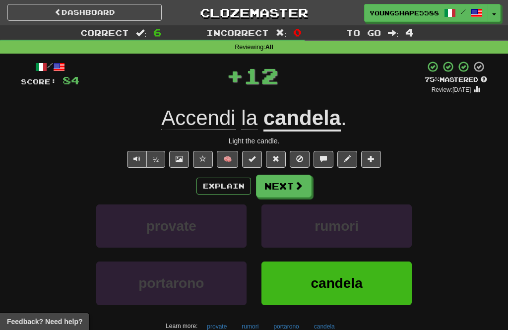
click at [282, 186] on button "Next" at bounding box center [284, 186] width 56 height 23
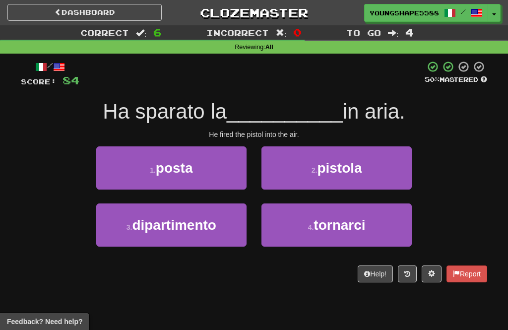
click at [309, 182] on button "2 . pistola" at bounding box center [336, 167] width 150 height 43
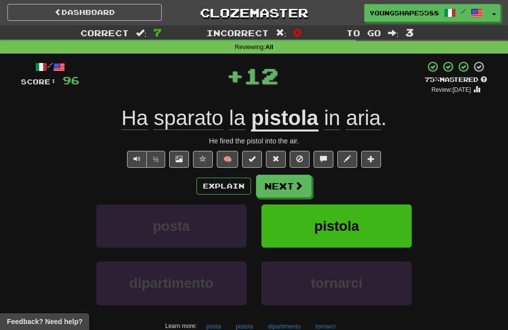
click at [284, 184] on button "Next" at bounding box center [284, 186] width 56 height 23
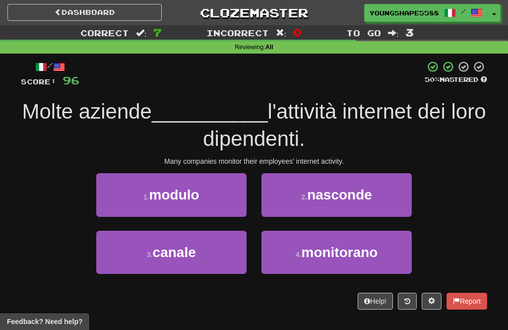
click at [306, 264] on button "4 . monitorano" at bounding box center [336, 252] width 150 height 43
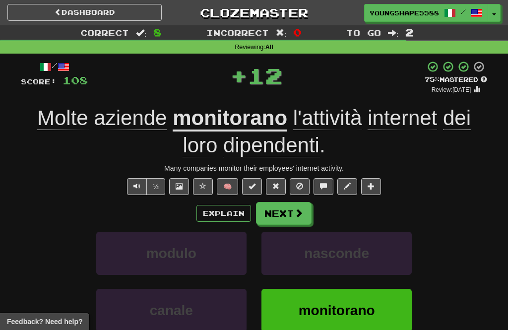
click at [282, 205] on button "Next" at bounding box center [284, 213] width 56 height 23
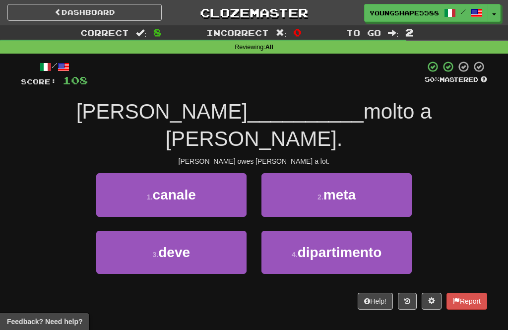
click at [237, 231] on button "3 . deve" at bounding box center [171, 252] width 150 height 43
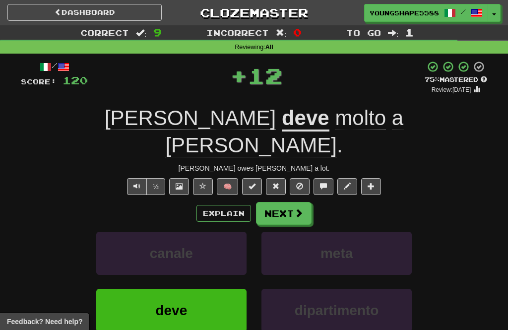
click at [283, 202] on button "Next" at bounding box center [284, 213] width 56 height 23
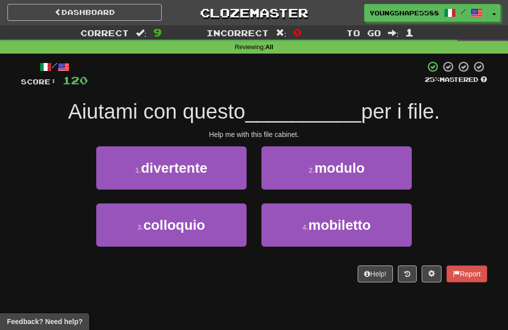
click at [339, 176] on button "2 . modulo" at bounding box center [336, 167] width 150 height 43
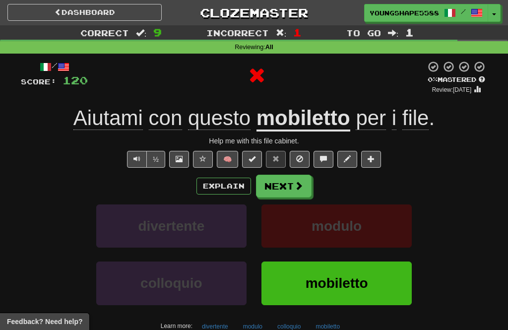
click at [297, 183] on span at bounding box center [298, 185] width 9 height 9
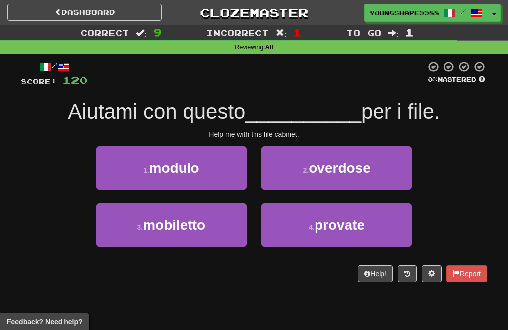
click at [212, 228] on button "3 . mobiletto" at bounding box center [171, 224] width 150 height 43
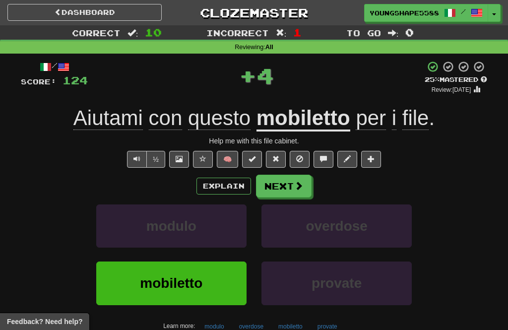
click at [290, 192] on button "Next" at bounding box center [284, 186] width 56 height 23
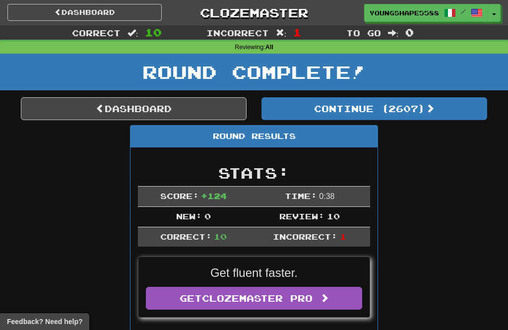
click at [358, 113] on button "Continue ( 2607 )" at bounding box center [374, 108] width 226 height 23
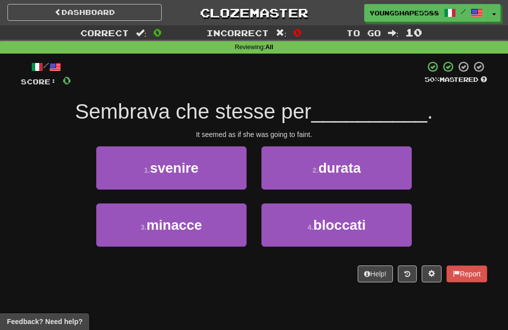
click at [233, 177] on button "1 . svenire" at bounding box center [171, 167] width 150 height 43
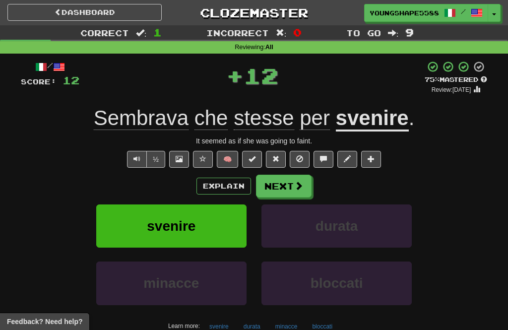
click at [296, 185] on span at bounding box center [298, 185] width 9 height 9
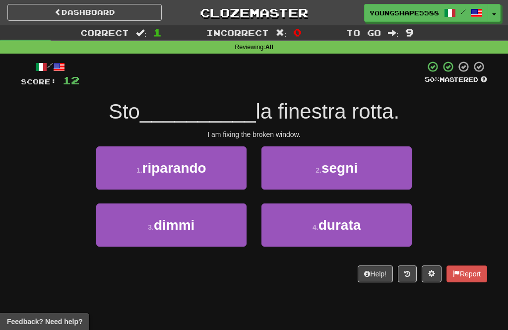
click at [236, 172] on button "1 . riparando" at bounding box center [171, 167] width 150 height 43
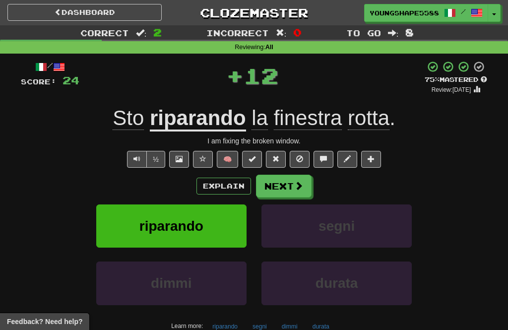
click at [273, 181] on button "Next" at bounding box center [284, 186] width 56 height 23
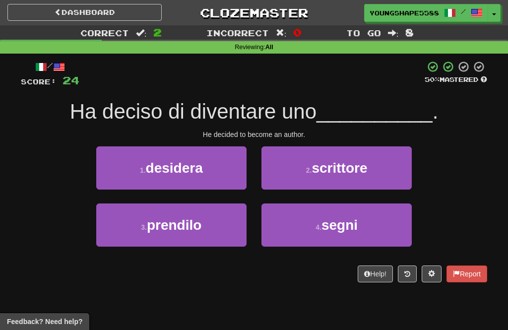
click at [313, 169] on span "scrittore" at bounding box center [339, 167] width 56 height 15
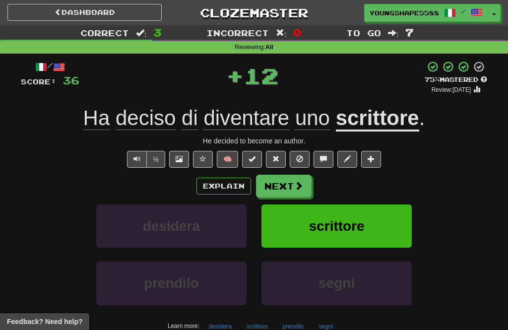
click at [297, 183] on span at bounding box center [298, 185] width 9 height 9
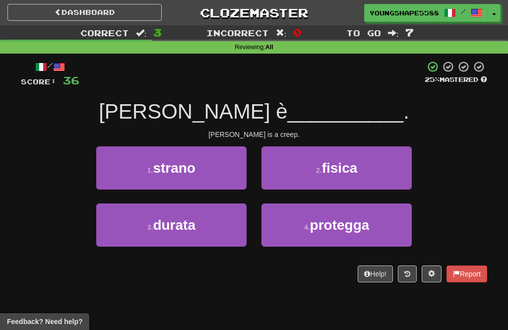
click at [222, 176] on button "1 . strano" at bounding box center [171, 167] width 150 height 43
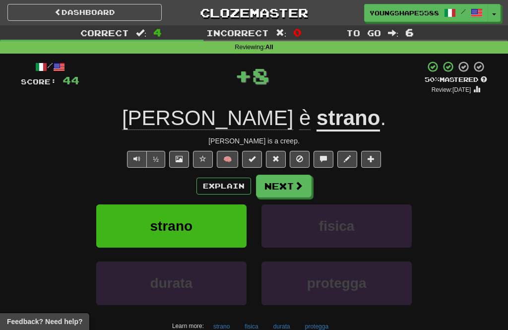
click at [278, 186] on button "Next" at bounding box center [284, 186] width 56 height 23
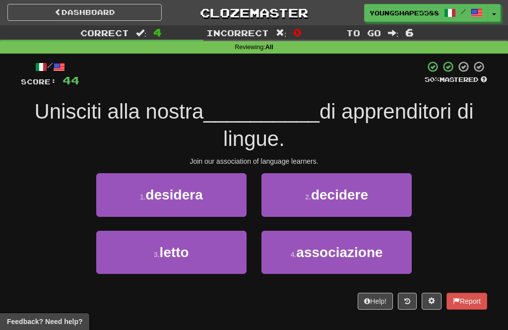
click at [305, 255] on span "associazione" at bounding box center [339, 251] width 86 height 15
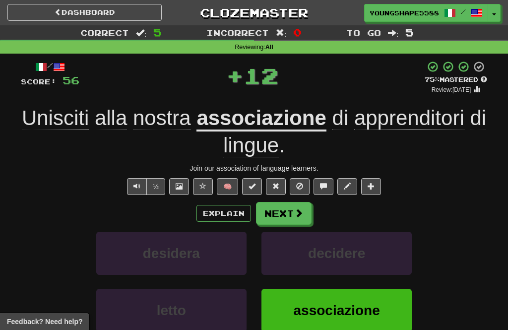
click at [279, 209] on button "Next" at bounding box center [284, 213] width 56 height 23
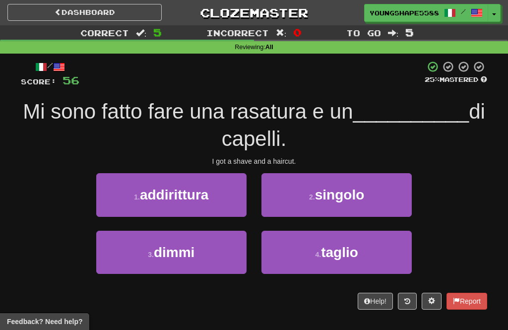
click at [321, 252] on small "4 ." at bounding box center [318, 254] width 6 height 8
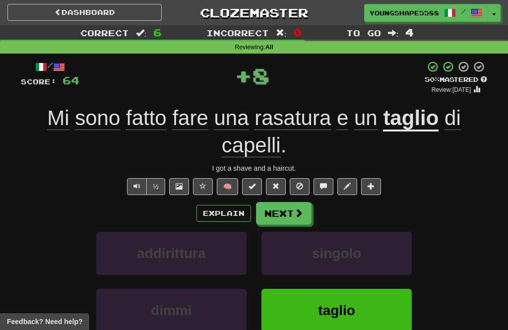
click at [293, 205] on button "Next" at bounding box center [284, 213] width 56 height 23
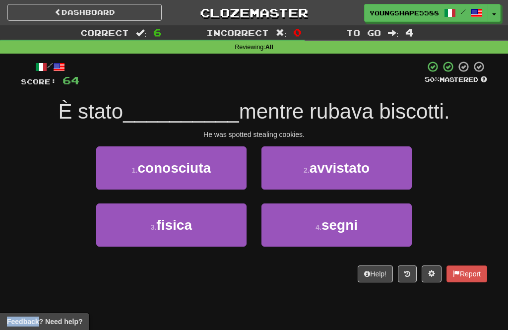
click at [316, 165] on span "avvistato" at bounding box center [339, 167] width 60 height 15
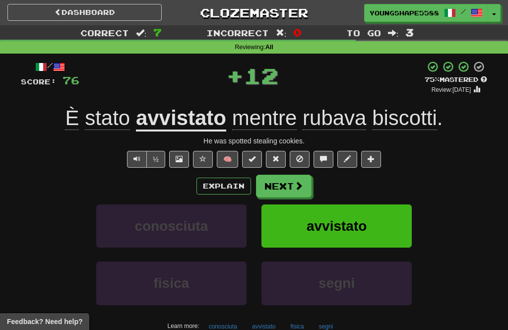
click at [282, 185] on button "Next" at bounding box center [284, 186] width 56 height 23
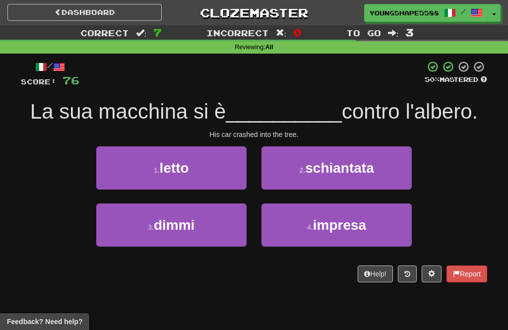
click at [302, 164] on button "2 . schiantata" at bounding box center [336, 167] width 150 height 43
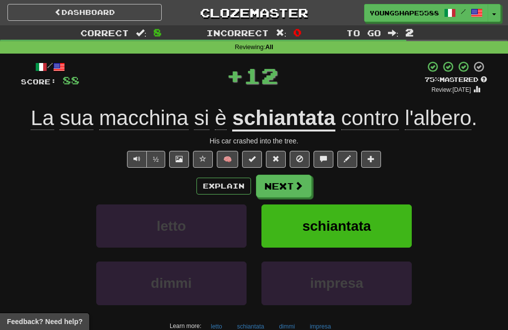
click at [279, 187] on button "Next" at bounding box center [284, 186] width 56 height 23
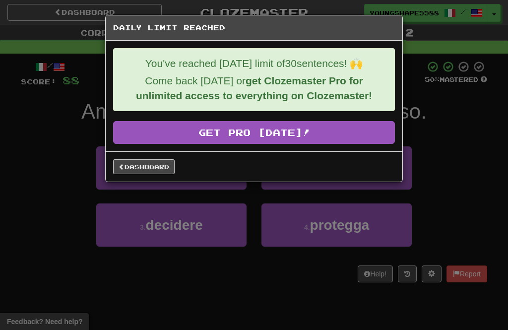
click at [162, 172] on link "Dashboard" at bounding box center [143, 166] width 61 height 15
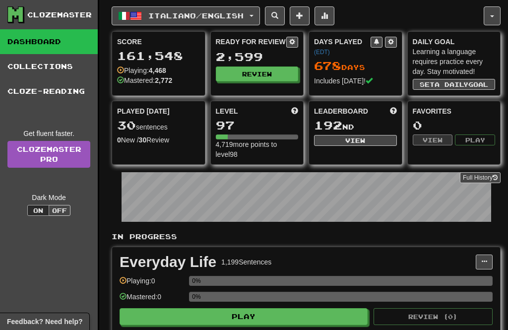
click at [213, 21] on button "Italiano / English" at bounding box center [186, 15] width 148 height 19
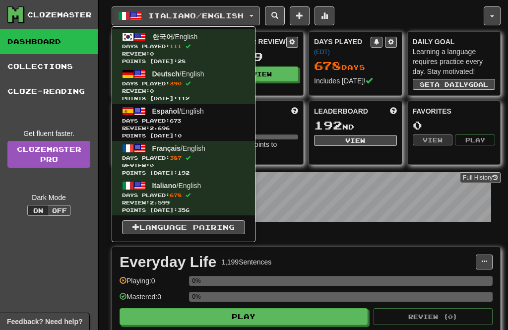
click at [224, 130] on span "Review: 2,696" at bounding box center [183, 127] width 123 height 7
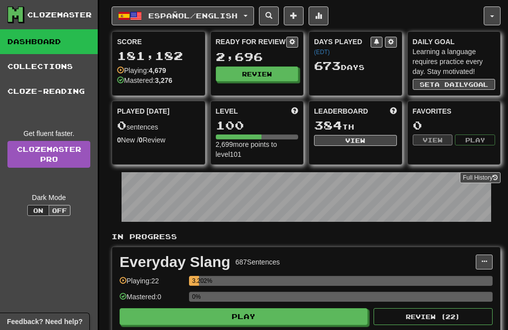
click at [259, 79] on button "Review" at bounding box center [257, 73] width 83 height 15
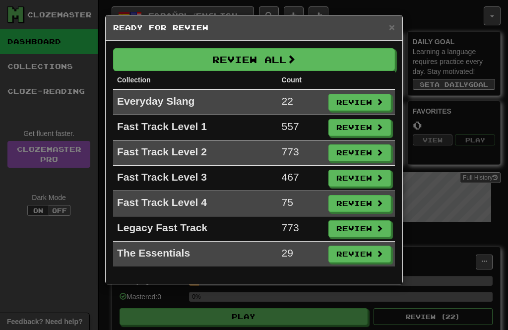
click at [291, 60] on span at bounding box center [291, 59] width 9 height 9
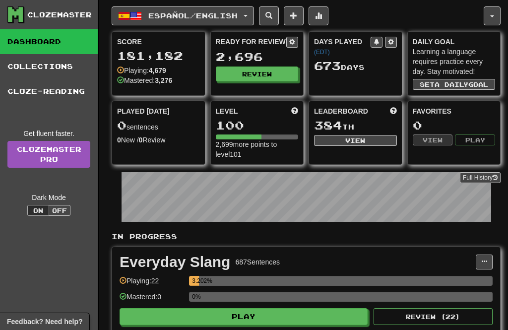
select select "**"
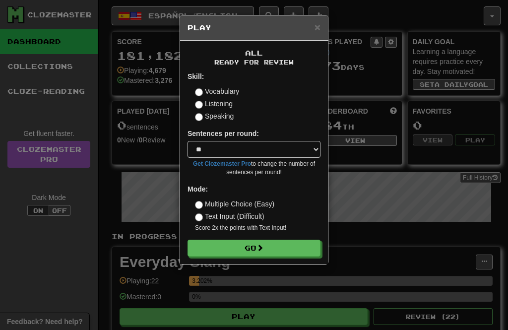
click at [249, 244] on button "Go" at bounding box center [253, 247] width 133 height 17
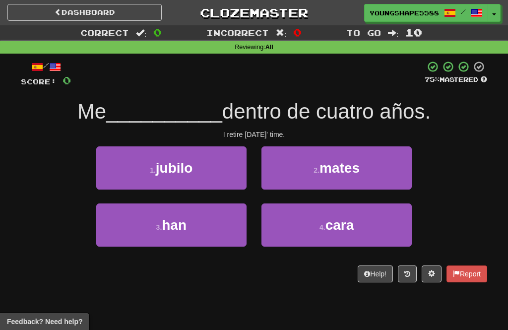
click at [219, 167] on button "1 . jubilo" at bounding box center [171, 167] width 150 height 43
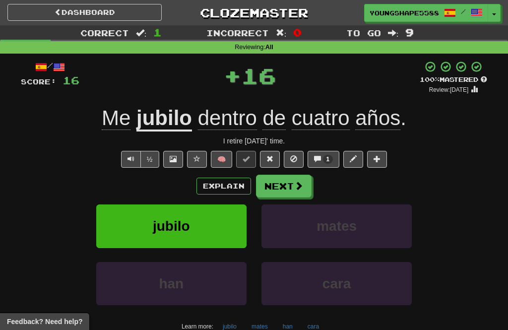
click at [290, 188] on button "Next" at bounding box center [284, 186] width 56 height 23
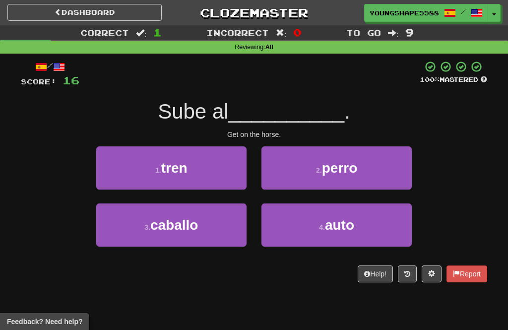
click at [203, 229] on button "3 . caballo" at bounding box center [171, 224] width 150 height 43
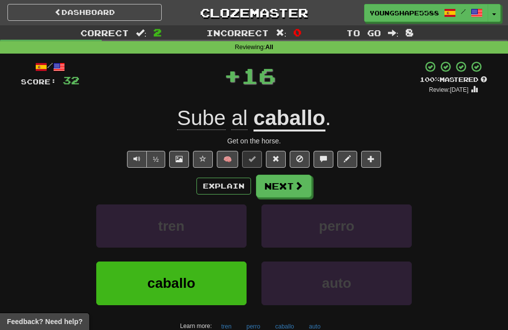
click at [294, 184] on span at bounding box center [298, 185] width 9 height 9
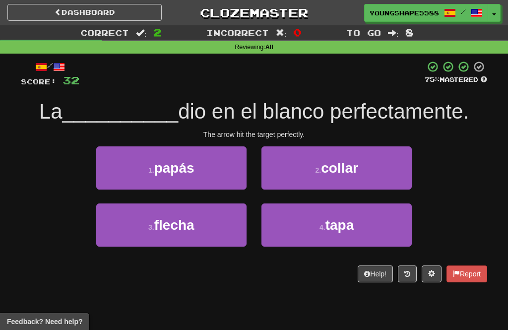
click at [210, 226] on button "3 . flecha" at bounding box center [171, 224] width 150 height 43
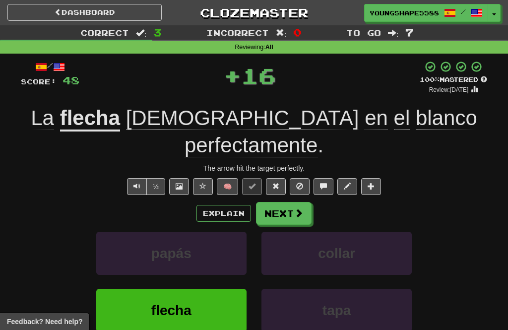
click at [288, 202] on button "Next" at bounding box center [284, 213] width 56 height 23
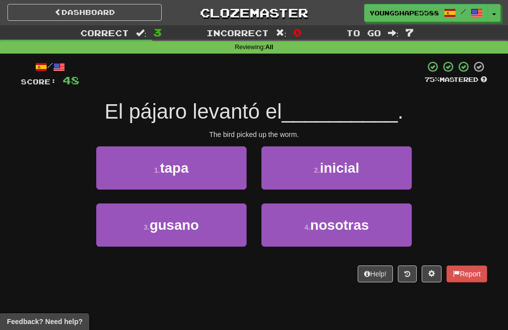
click at [208, 229] on button "3 . gusano" at bounding box center [171, 224] width 150 height 43
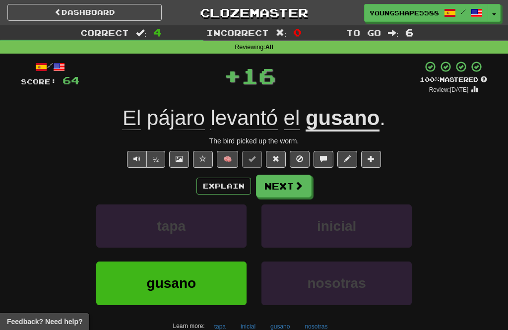
click at [293, 186] on button "Next" at bounding box center [284, 186] width 56 height 23
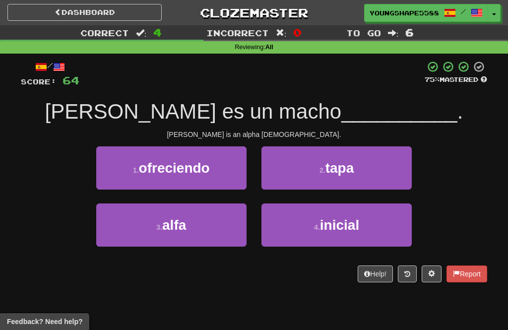
click at [222, 225] on button "3 . alfa" at bounding box center [171, 224] width 150 height 43
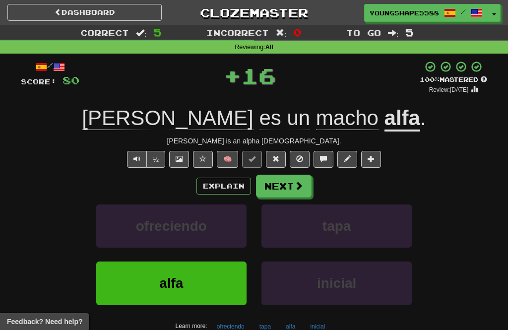
click at [297, 190] on button "Next" at bounding box center [284, 186] width 56 height 23
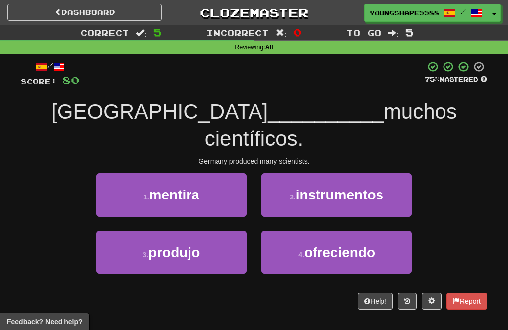
click at [217, 231] on button "3 . produjo" at bounding box center [171, 252] width 150 height 43
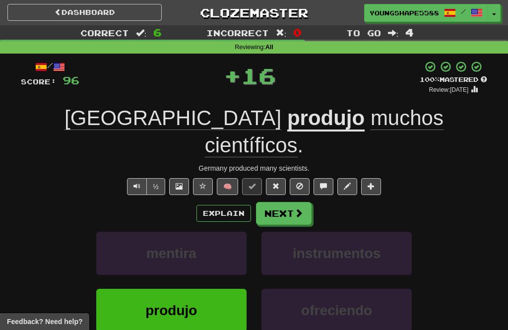
click at [283, 202] on button "Next" at bounding box center [284, 213] width 56 height 23
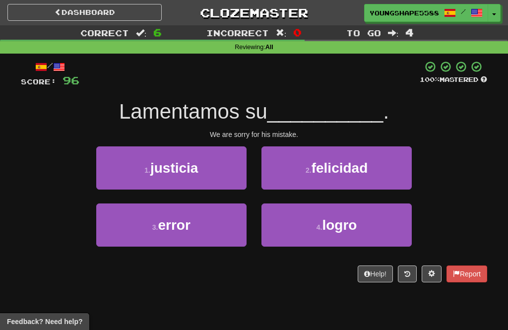
click at [220, 220] on button "3 . error" at bounding box center [171, 224] width 150 height 43
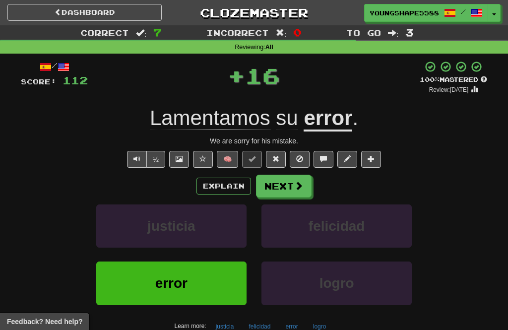
click at [279, 184] on button "Next" at bounding box center [284, 186] width 56 height 23
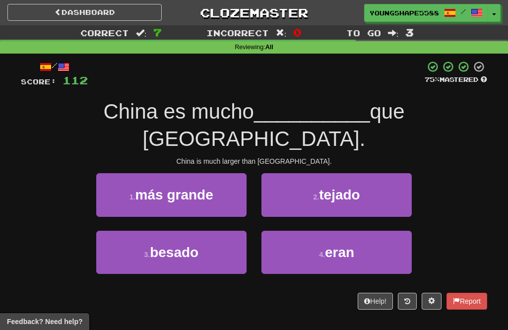
click at [221, 173] on button "1 . más grande" at bounding box center [171, 194] width 150 height 43
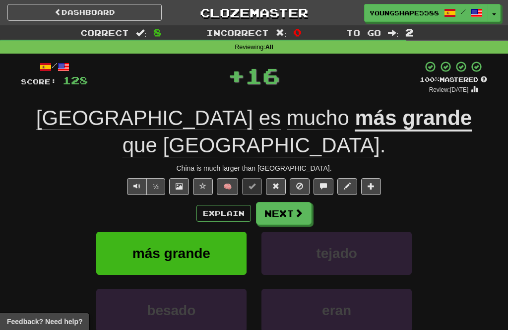
click at [294, 208] on span at bounding box center [298, 212] width 9 height 9
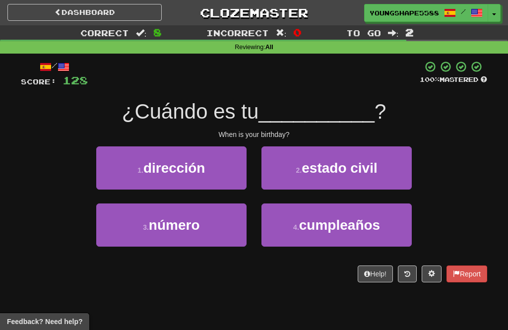
click at [330, 221] on span "cumpleaños" at bounding box center [339, 224] width 81 height 15
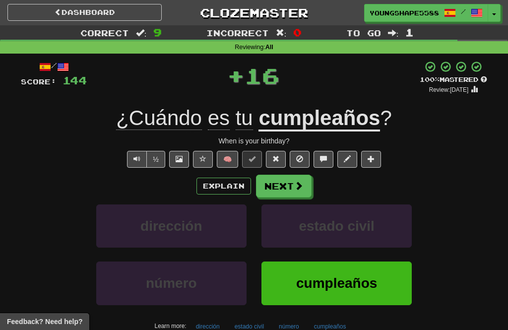
click at [290, 180] on button "Next" at bounding box center [284, 186] width 56 height 23
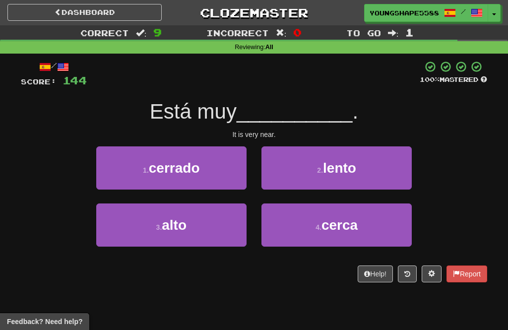
click at [342, 222] on span "cerca" at bounding box center [339, 224] width 36 height 15
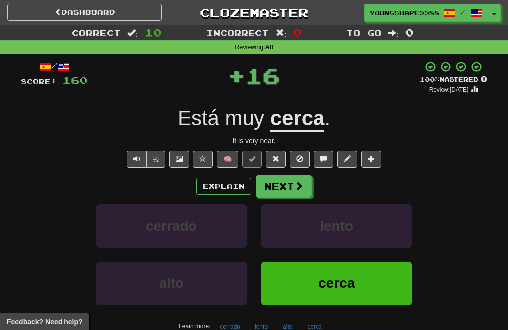
click at [279, 184] on button "Next" at bounding box center [284, 186] width 56 height 23
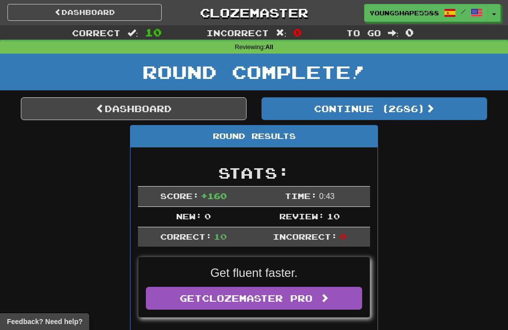
click at [411, 108] on button "Continue ( 2686 )" at bounding box center [374, 108] width 226 height 23
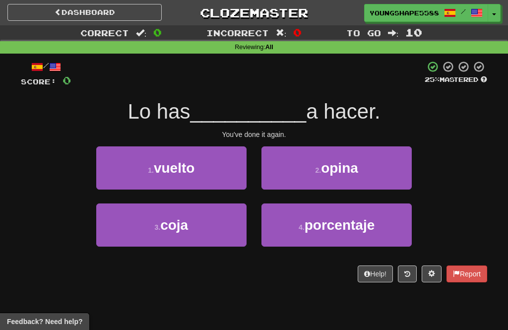
click at [206, 185] on button "1 . vuelto" at bounding box center [171, 167] width 150 height 43
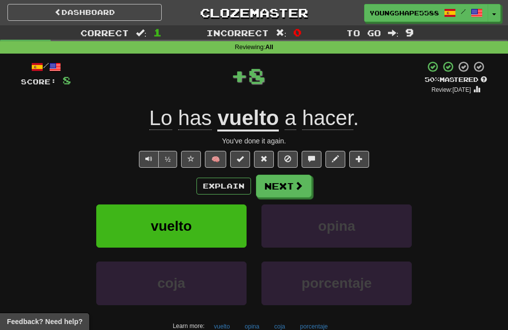
click at [285, 189] on button "Next" at bounding box center [284, 186] width 56 height 23
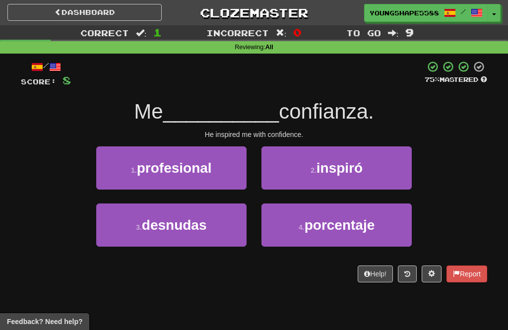
click at [369, 171] on button "2 . inspiró" at bounding box center [336, 167] width 150 height 43
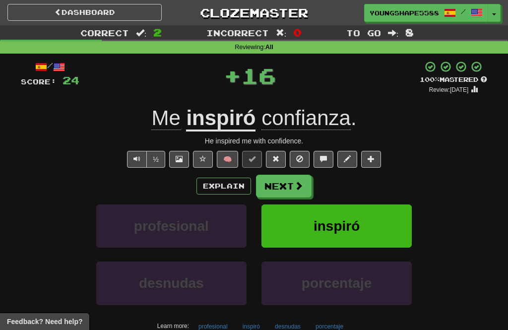
click at [292, 180] on button "Next" at bounding box center [284, 186] width 56 height 23
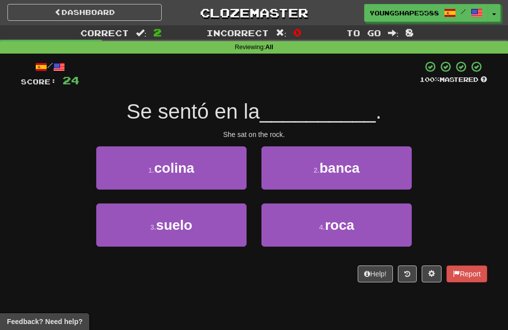
click at [334, 223] on span "roca" at bounding box center [339, 224] width 29 height 15
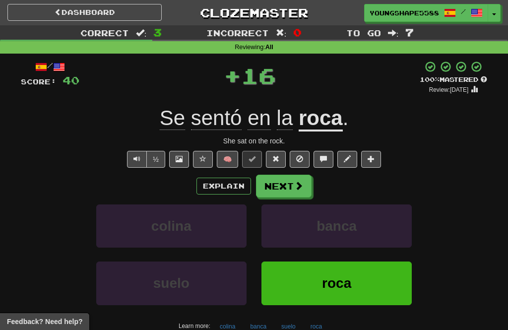
click at [294, 186] on span at bounding box center [298, 185] width 9 height 9
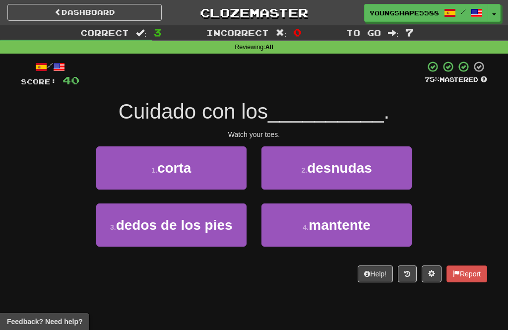
click at [210, 234] on button "3 . dedos de los pies" at bounding box center [171, 224] width 150 height 43
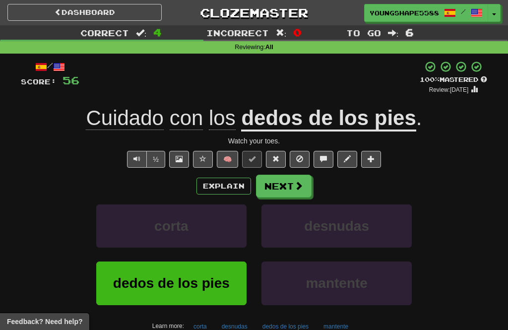
click at [292, 178] on button "Next" at bounding box center [284, 186] width 56 height 23
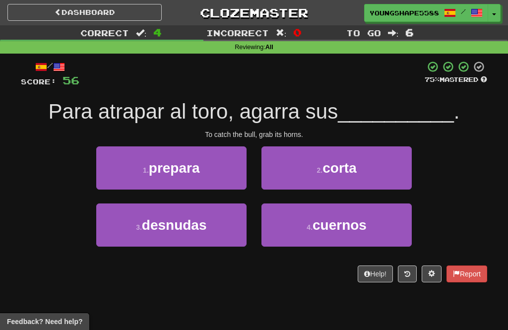
click at [331, 227] on span "cuernos" at bounding box center [339, 224] width 54 height 15
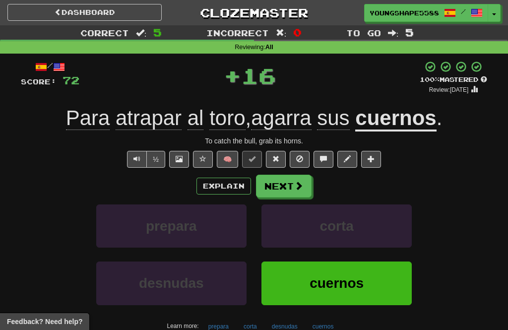
click at [306, 187] on button "Next" at bounding box center [284, 186] width 56 height 23
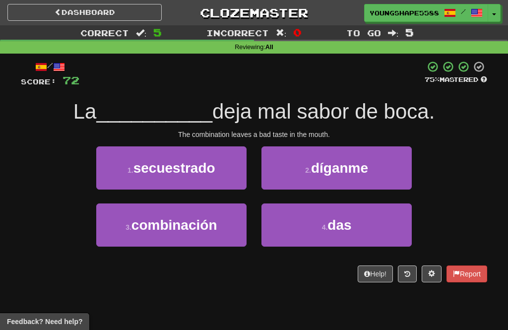
click at [212, 230] on span "combinación" at bounding box center [174, 224] width 86 height 15
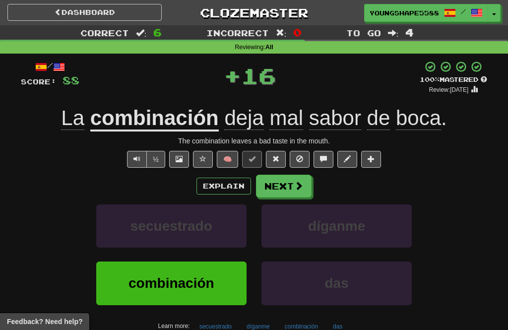
click at [292, 186] on button "Next" at bounding box center [284, 186] width 56 height 23
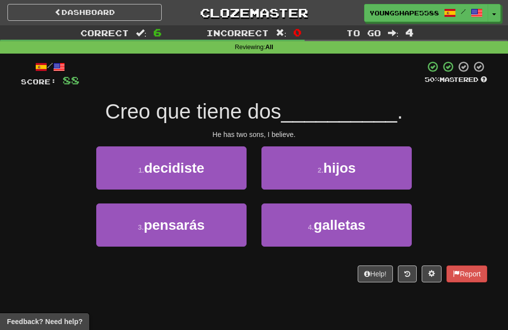
scroll to position [0, 0]
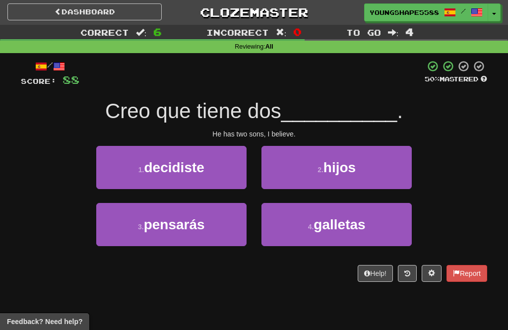
click at [217, 227] on button "3 . pensarás" at bounding box center [171, 224] width 150 height 43
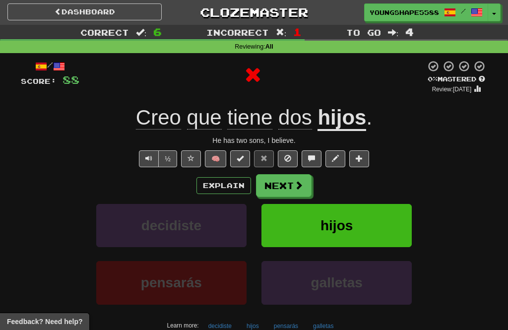
click at [303, 186] on button "Next" at bounding box center [284, 185] width 56 height 23
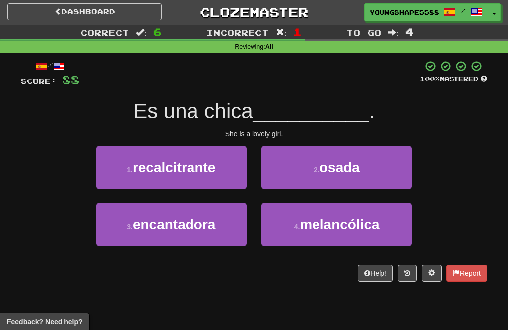
click at [220, 228] on button "3 . encantadora" at bounding box center [171, 224] width 150 height 43
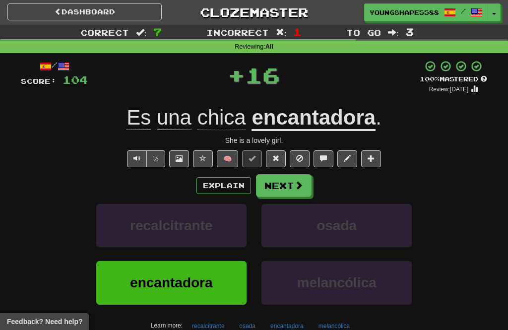
click at [287, 186] on button "Next" at bounding box center [284, 185] width 56 height 23
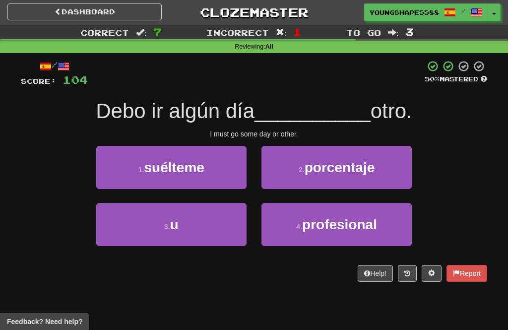
click at [223, 230] on button "3 . u" at bounding box center [171, 224] width 150 height 43
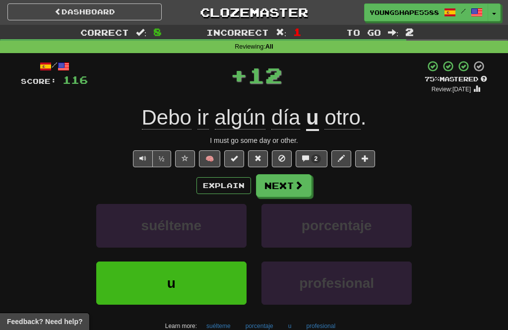
click at [293, 187] on button "Next" at bounding box center [284, 185] width 56 height 23
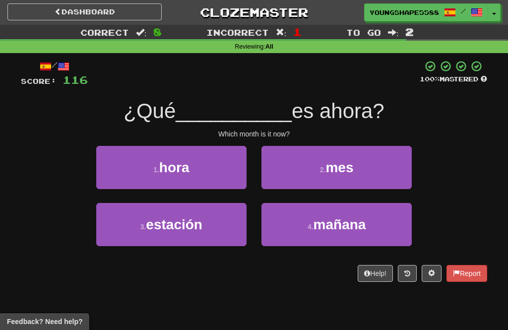
click at [327, 175] on button "2 . mes" at bounding box center [336, 167] width 150 height 43
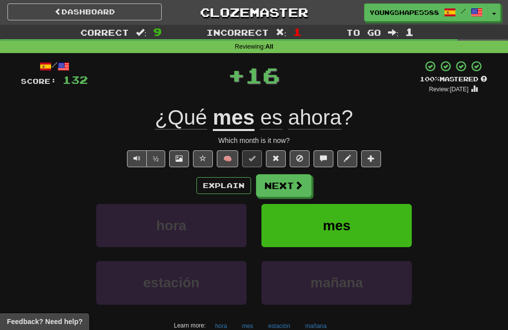
click at [290, 178] on button "Next" at bounding box center [284, 185] width 56 height 23
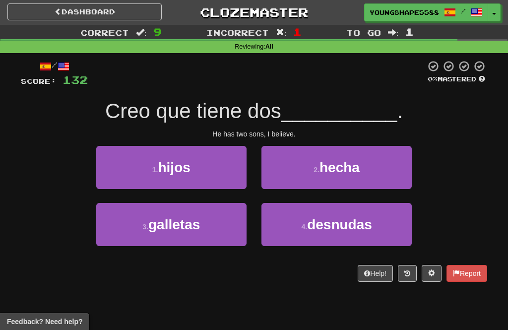
click at [229, 178] on button "1 . hijos" at bounding box center [171, 167] width 150 height 43
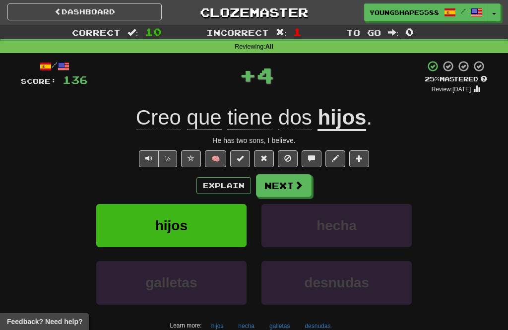
click at [292, 182] on button "Next" at bounding box center [284, 185] width 56 height 23
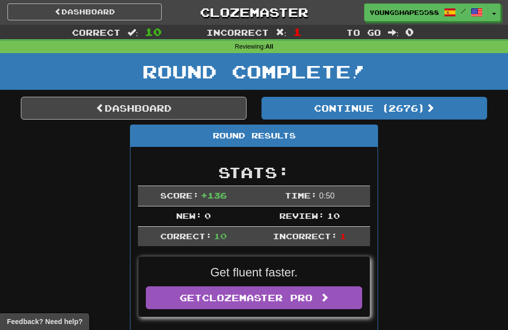
click at [400, 111] on button "Continue ( 2676 )" at bounding box center [374, 108] width 226 height 23
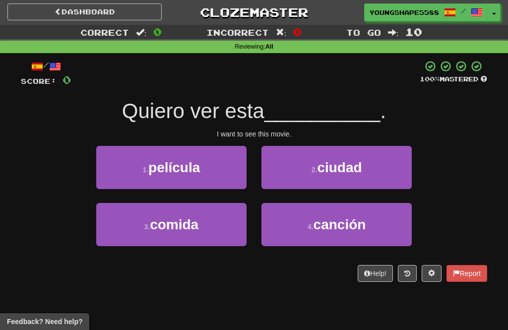
click at [213, 168] on button "1 . película" at bounding box center [171, 167] width 150 height 43
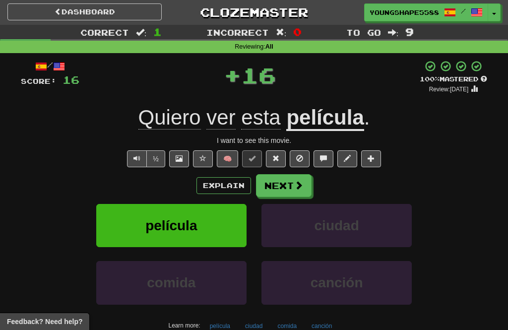
click at [298, 185] on span at bounding box center [298, 184] width 9 height 9
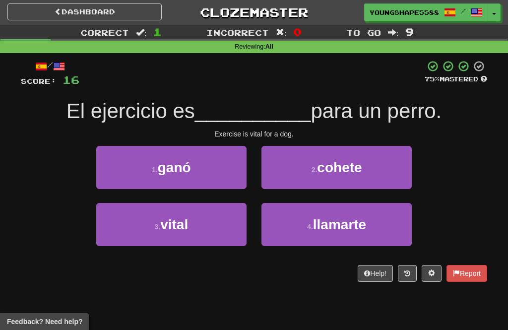
click at [228, 224] on button "3 . vital" at bounding box center [171, 224] width 150 height 43
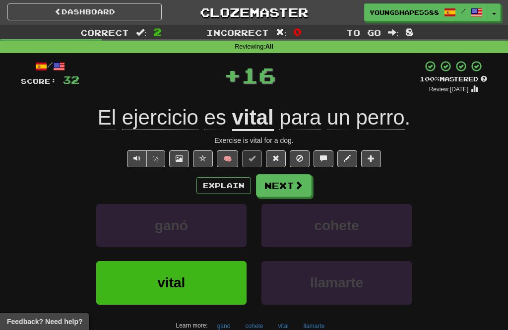
click at [296, 195] on button "Next" at bounding box center [284, 185] width 56 height 23
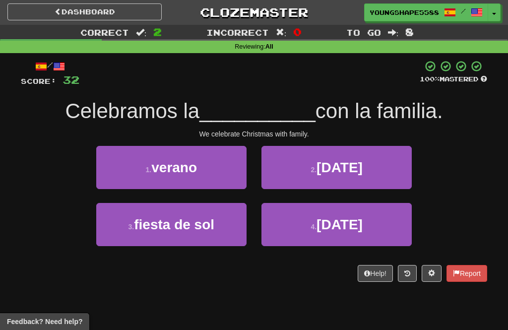
click at [372, 167] on button "2 . navidad" at bounding box center [336, 167] width 150 height 43
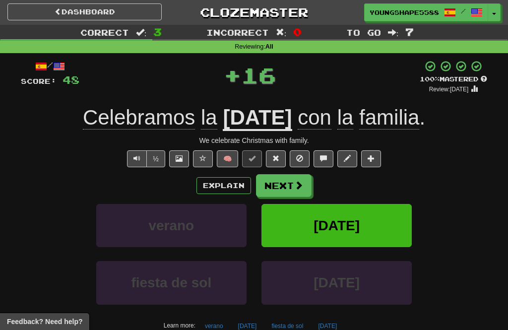
click at [296, 183] on span at bounding box center [298, 184] width 9 height 9
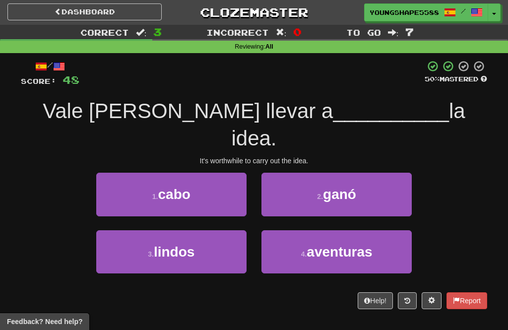
click at [352, 186] on span "ganó" at bounding box center [339, 193] width 33 height 15
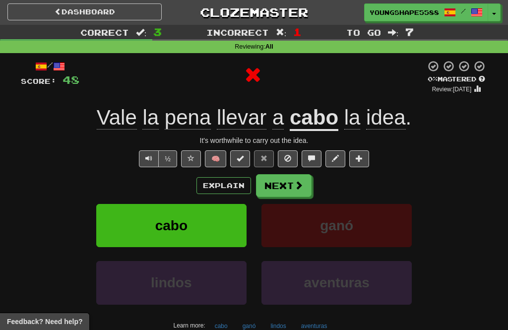
click at [294, 181] on span at bounding box center [298, 184] width 9 height 9
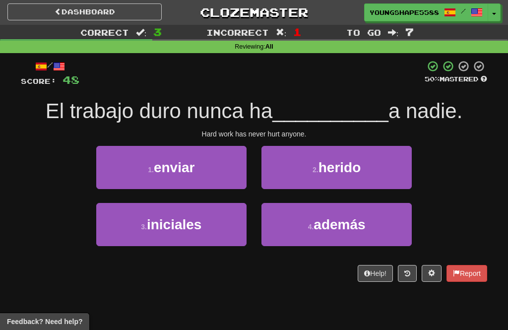
click at [360, 160] on span "herido" at bounding box center [339, 167] width 43 height 15
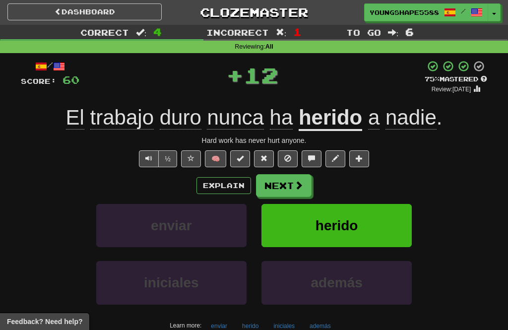
click at [298, 181] on span at bounding box center [298, 184] width 9 height 9
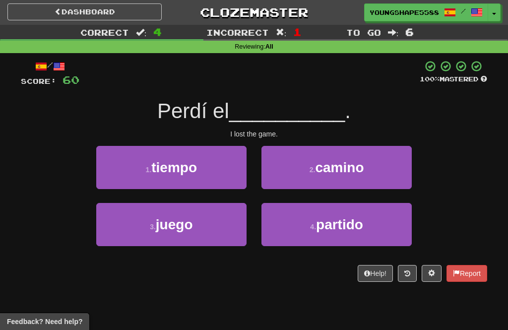
click at [348, 217] on span "partido" at bounding box center [339, 224] width 47 height 15
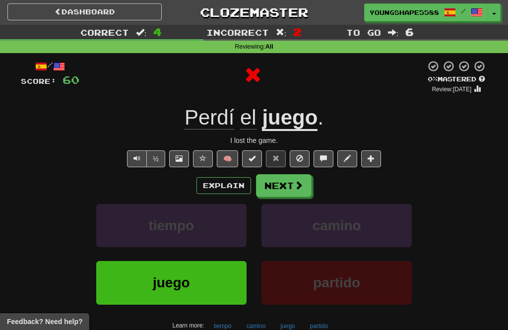
click at [295, 185] on span at bounding box center [298, 184] width 9 height 9
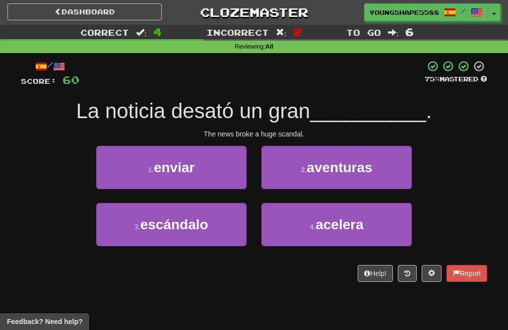
click at [217, 224] on button "3 . escándalo" at bounding box center [171, 224] width 150 height 43
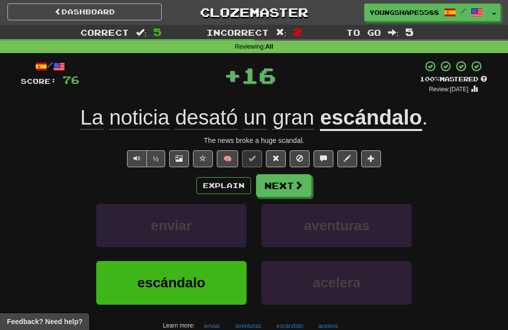
click at [302, 184] on span at bounding box center [298, 184] width 9 height 9
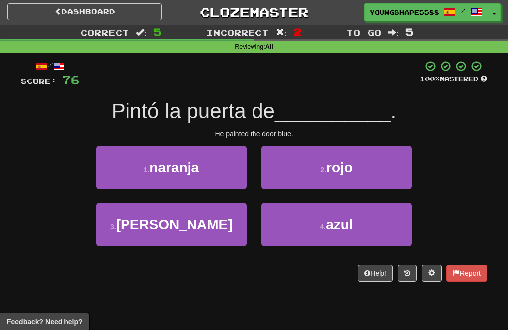
click at [330, 223] on span "azul" at bounding box center [339, 224] width 27 height 15
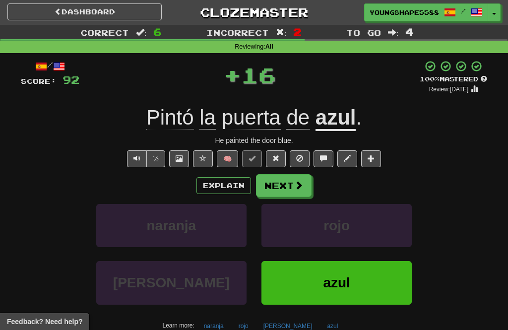
click at [295, 187] on span at bounding box center [298, 184] width 9 height 9
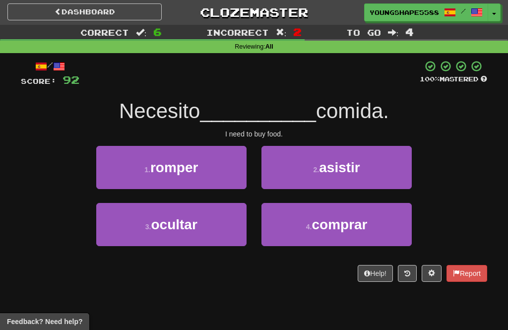
click at [327, 222] on span "comprar" at bounding box center [339, 224] width 56 height 15
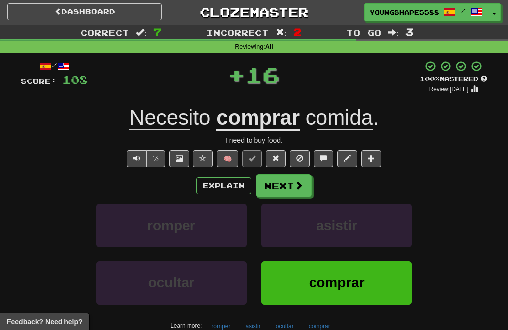
click at [297, 185] on span at bounding box center [298, 184] width 9 height 9
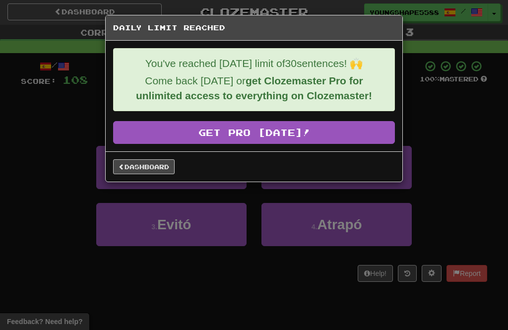
click at [155, 172] on link "Dashboard" at bounding box center [143, 166] width 61 height 15
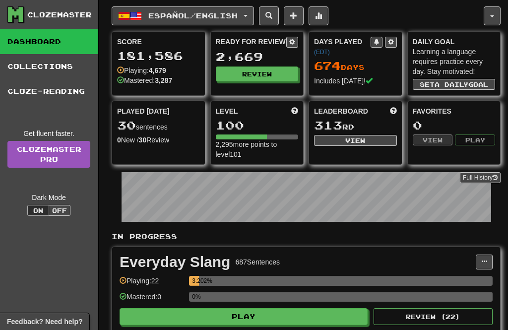
click at [492, 16] on span "button" at bounding box center [492, 16] width 4 height 2
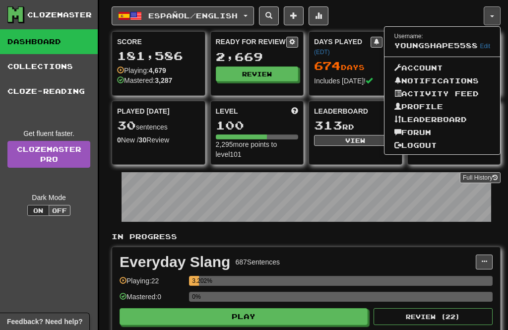
click at [432, 146] on link "Logout" at bounding box center [442, 145] width 116 height 13
